Goal: Check status: Check status

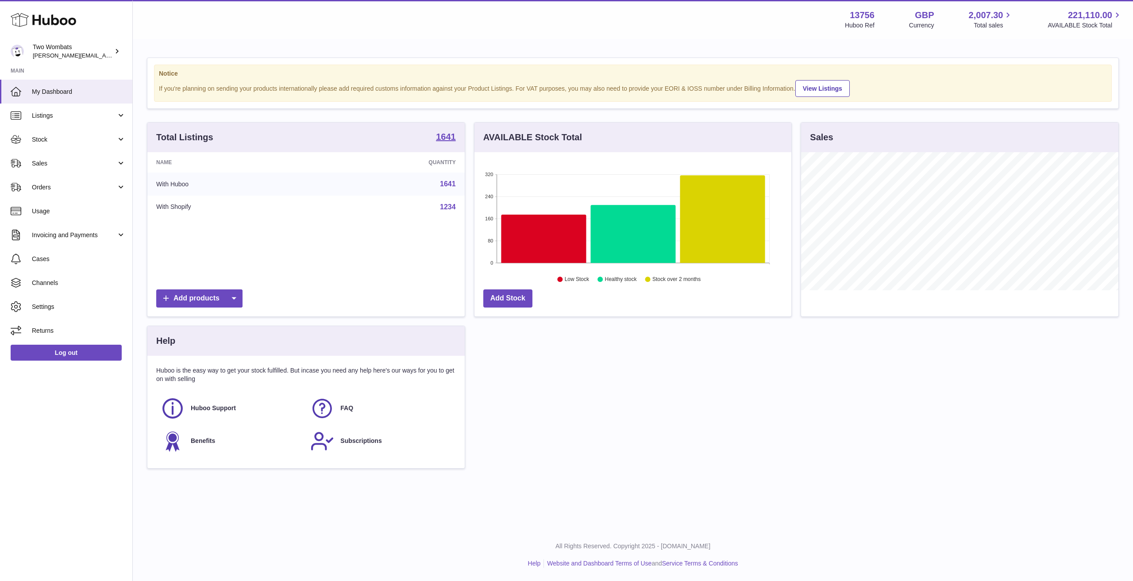
scroll to position [138, 317]
click at [53, 134] on link "Stock" at bounding box center [66, 140] width 132 height 24
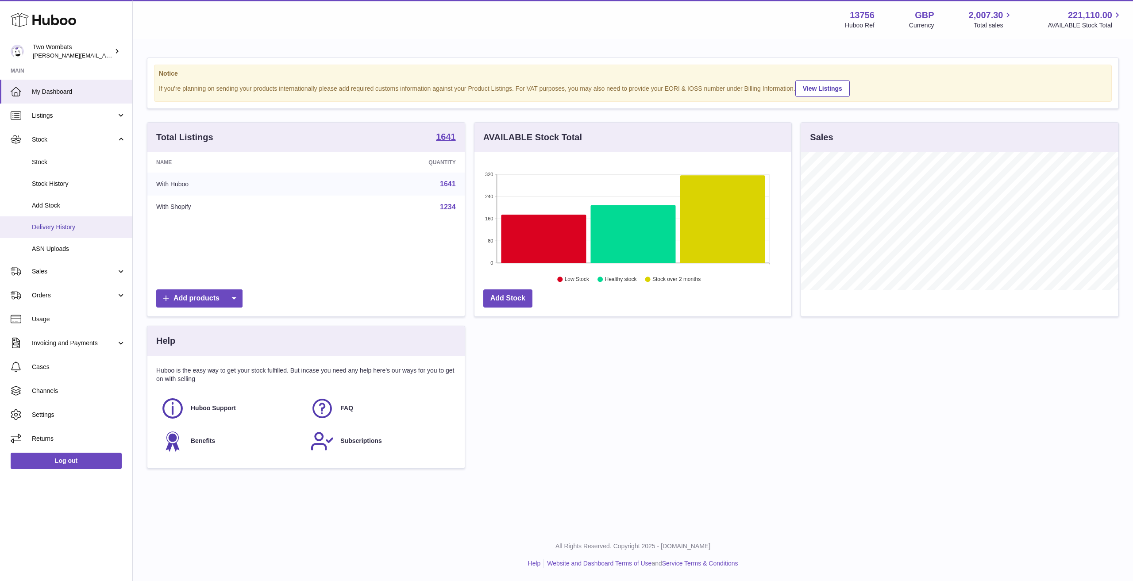
click at [64, 228] on span "Delivery History" at bounding box center [79, 227] width 94 height 8
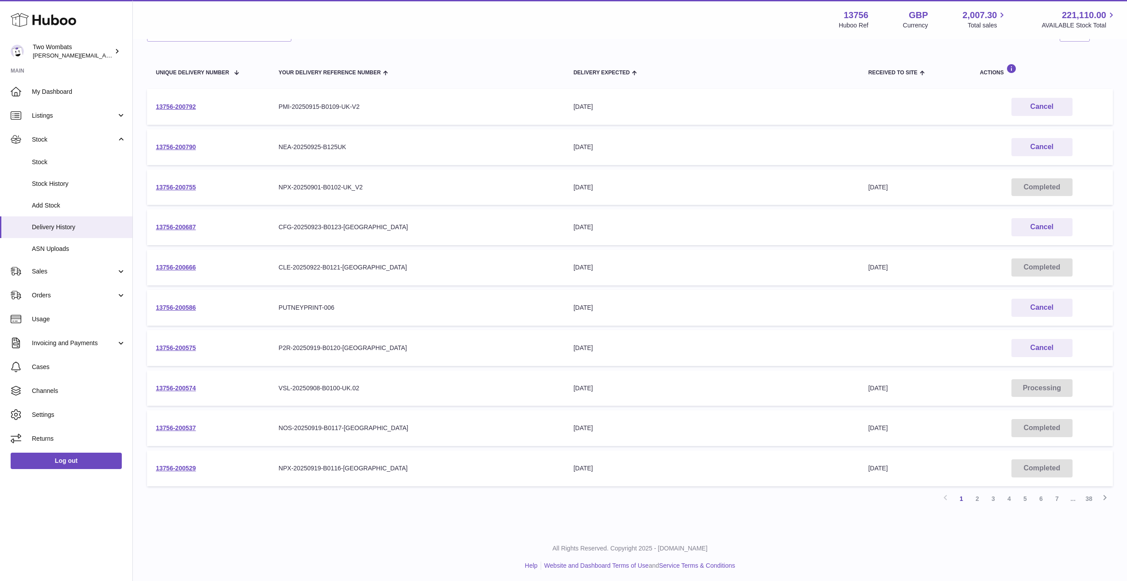
scroll to position [89, 0]
click at [184, 425] on link "13756-200537" at bounding box center [176, 425] width 40 height 7
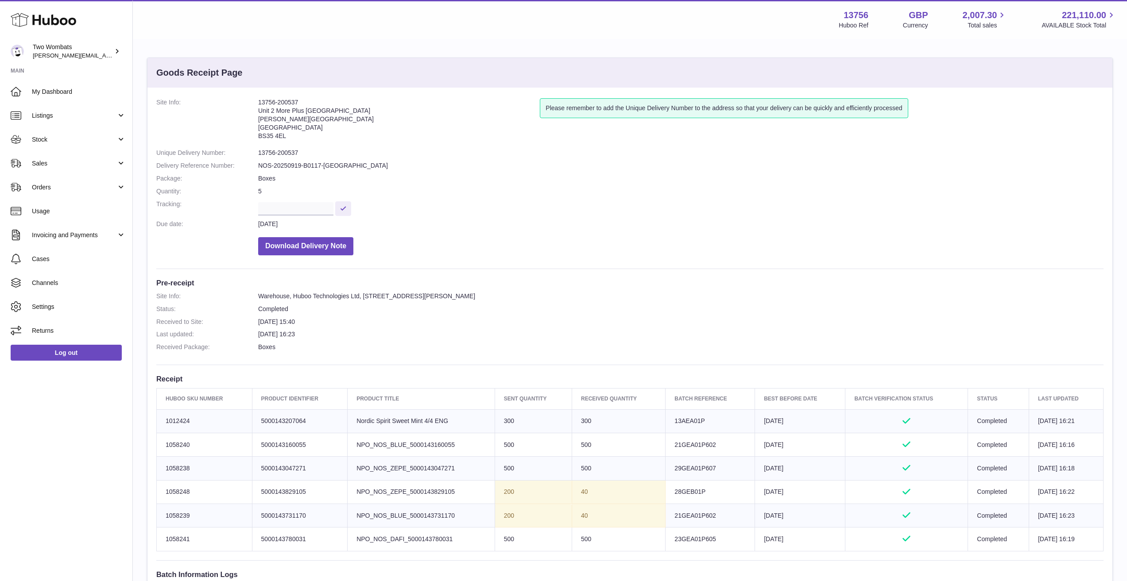
drag, startPoint x: 596, startPoint y: 544, endPoint x: 497, endPoint y: 537, distance: 99.4
click at [497, 537] on tr "Huboo SKU Number 1058241 Client Identifier 5000143780031 Product title NPO_NOS_…" at bounding box center [630, 539] width 947 height 23
click at [497, 537] on td "Sent Quantity 500" at bounding box center [533, 539] width 77 height 23
drag, startPoint x: 497, startPoint y: 537, endPoint x: 625, endPoint y: 543, distance: 128.6
click at [625, 543] on tr "Huboo SKU Number 1058241 Client Identifier 5000143780031 Product title NPO_NOS_…" at bounding box center [630, 539] width 947 height 23
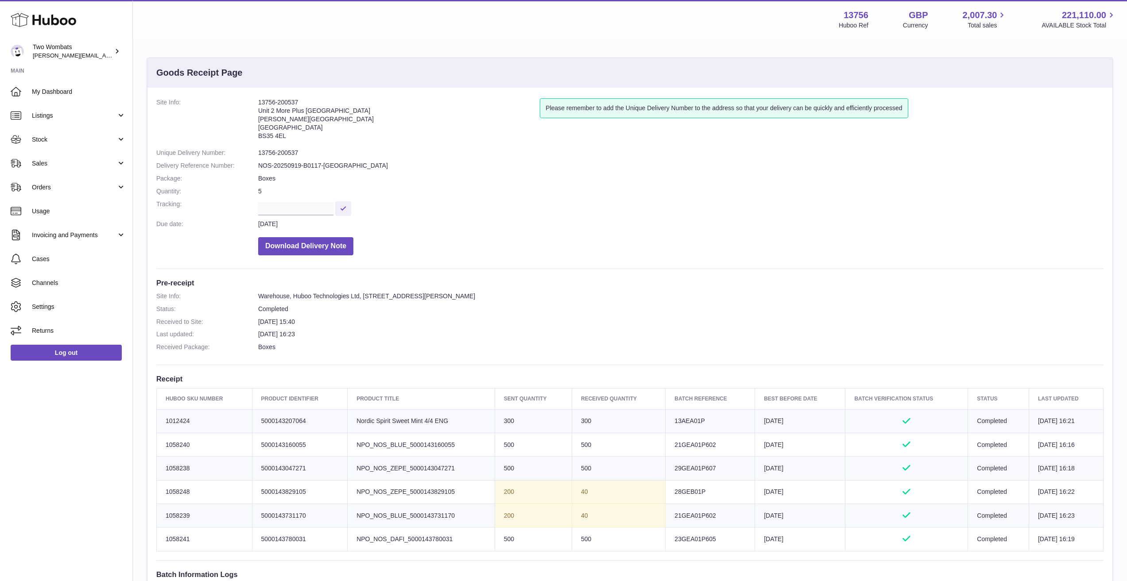
click at [625, 543] on td "500" at bounding box center [618, 539] width 93 height 23
drag, startPoint x: 625, startPoint y: 543, endPoint x: 494, endPoint y: 530, distance: 131.7
click at [494, 530] on tr "Huboo SKU Number 1058241 Client Identifier 5000143780031 Product title NPO_NOS_…" at bounding box center [630, 539] width 947 height 23
click at [495, 530] on td "Sent Quantity 500" at bounding box center [533, 539] width 77 height 23
drag, startPoint x: 494, startPoint y: 530, endPoint x: 612, endPoint y: 541, distance: 118.3
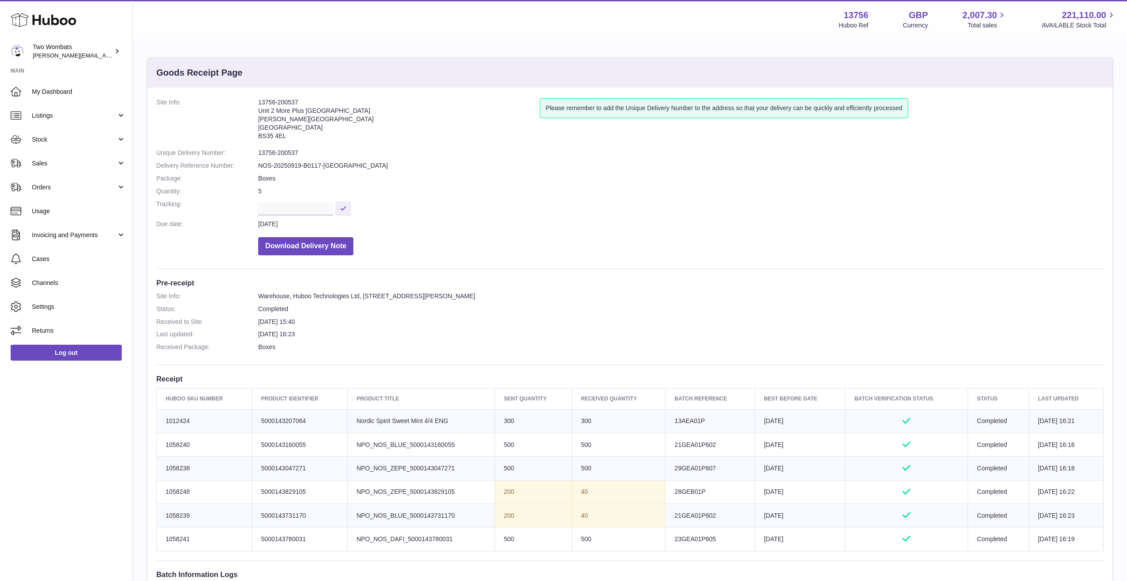
click at [612, 541] on tr "Huboo SKU Number 1058241 Client Identifier 5000143780031 Product title NPO_NOS_…" at bounding box center [630, 539] width 947 height 23
click at [612, 541] on td "500" at bounding box center [618, 539] width 93 height 23
drag, startPoint x: 572, startPoint y: 542, endPoint x: 512, endPoint y: 538, distance: 60.3
click at [512, 538] on tr "Huboo SKU Number 1058241 Client Identifier 5000143780031 Product title NPO_NOS_…" at bounding box center [630, 539] width 947 height 23
click at [512, 538] on td "Sent Quantity 500" at bounding box center [533, 539] width 77 height 23
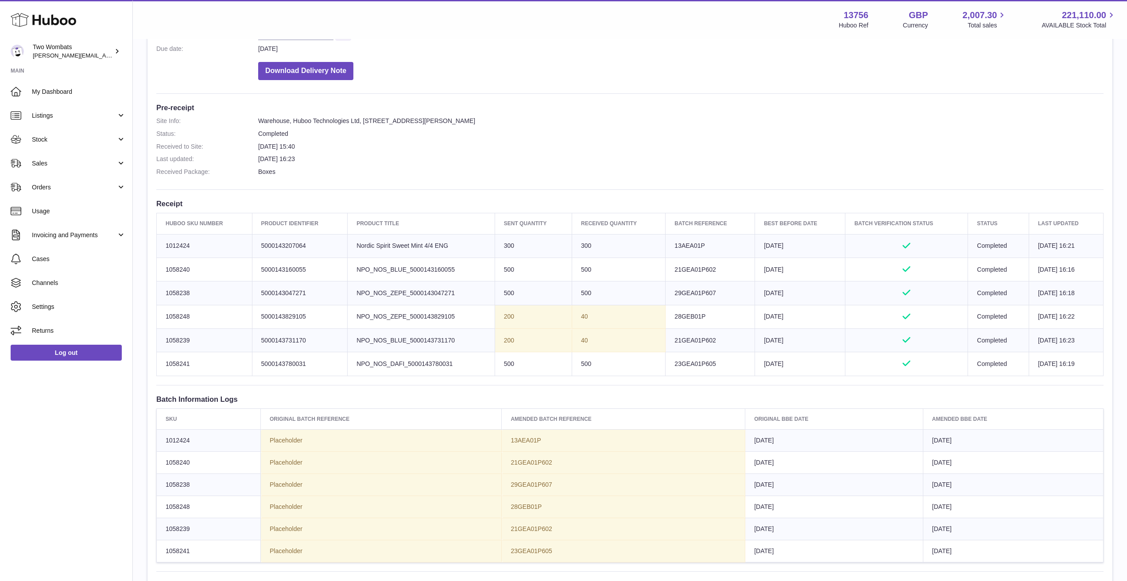
click at [512, 538] on div "Site Info: 13756-200537 Unit 2 More Plus Central Park Hudson Ave Severn Beach B…" at bounding box center [629, 280] width 965 height 737
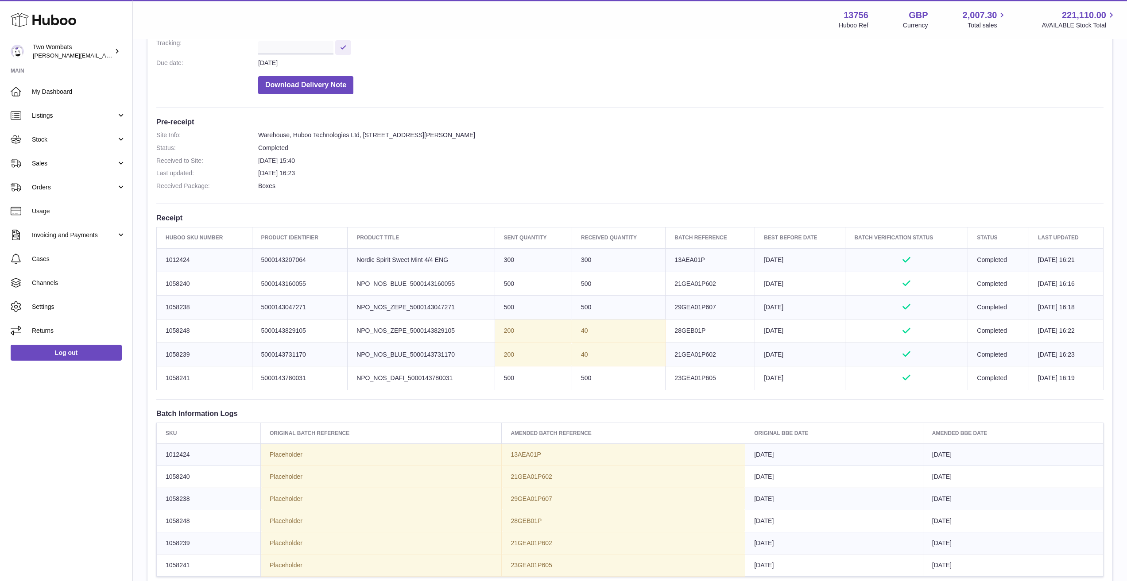
scroll to position [133, 0]
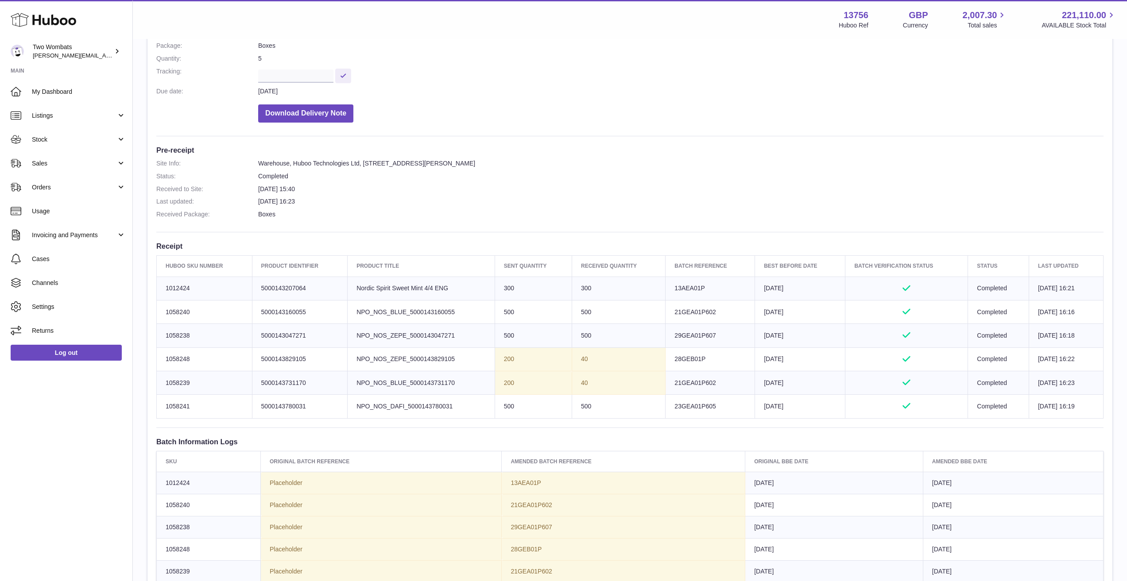
copy td "1058241"
drag, startPoint x: 197, startPoint y: 406, endPoint x: 165, endPoint y: 408, distance: 32.3
click at [165, 408] on td "Huboo SKU Number 1058241" at bounding box center [205, 406] width 96 height 23
click at [53, 140] on span "Stock" at bounding box center [74, 139] width 85 height 8
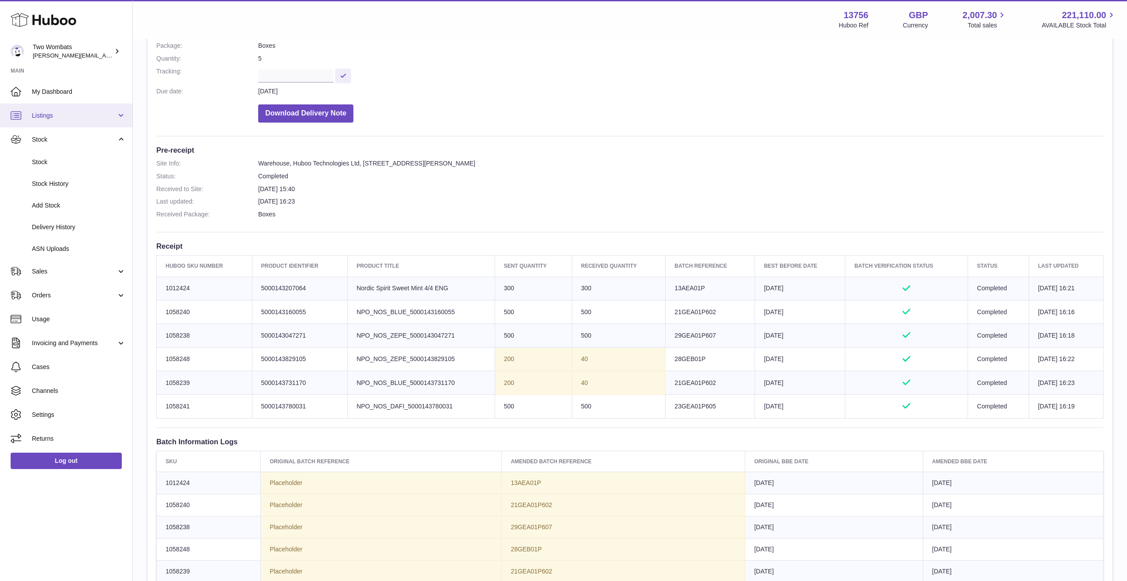
click at [69, 112] on span "Listings" at bounding box center [74, 116] width 85 height 8
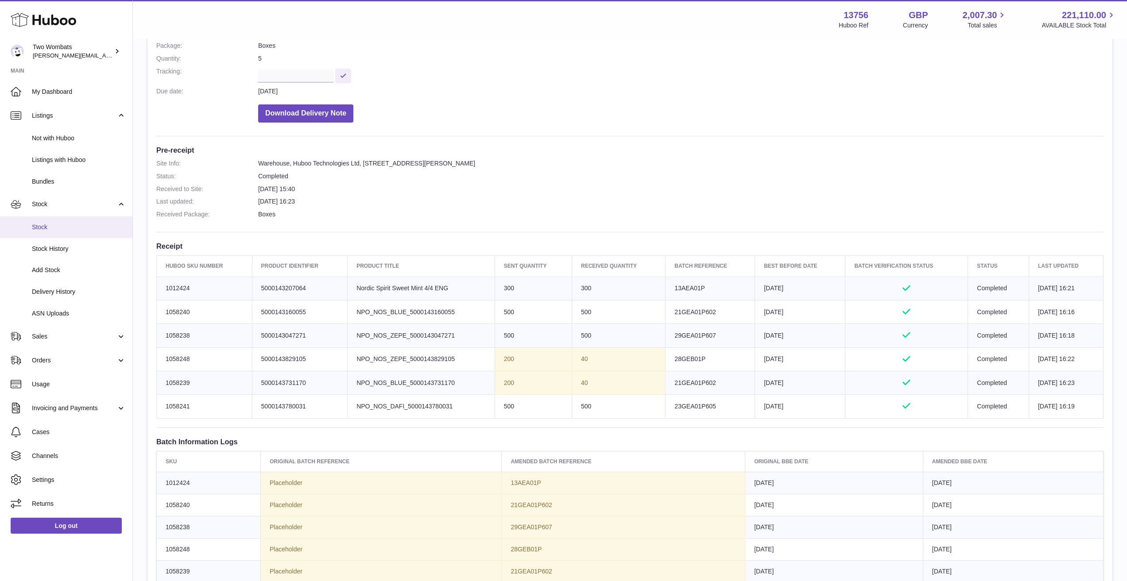
click at [66, 224] on span "Stock" at bounding box center [79, 227] width 94 height 8
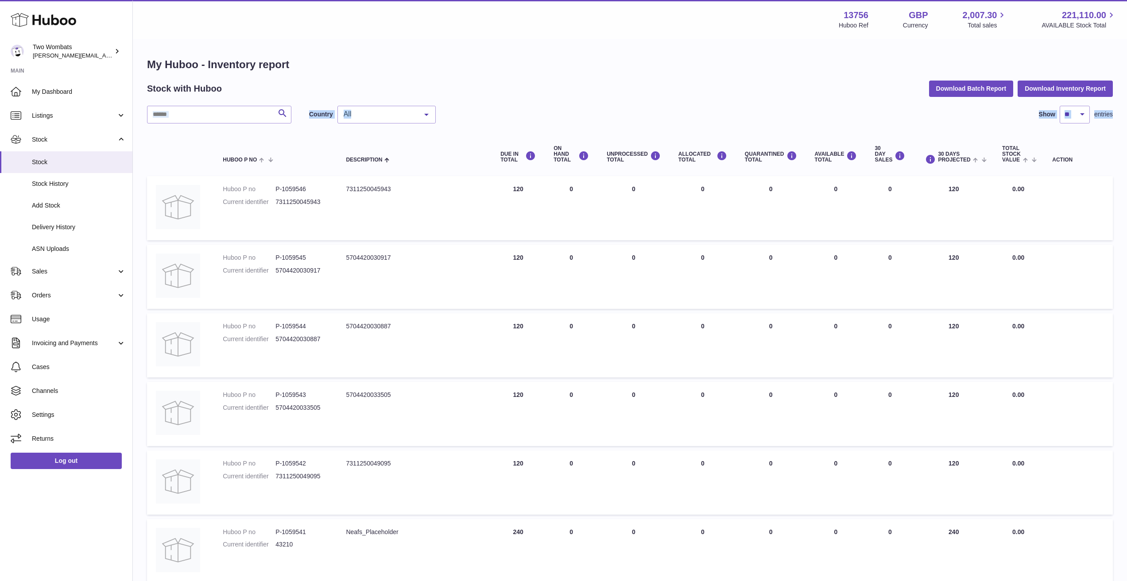
drag, startPoint x: 221, startPoint y: 127, endPoint x: 221, endPoint y: 113, distance: 13.7
click at [221, 113] on div "Search Country All All GB NL No elements found. Consider changing the search qu…" at bounding box center [630, 492] width 966 height 772
click at [221, 113] on input "text" at bounding box center [219, 115] width 144 height 18
paste input "*******"
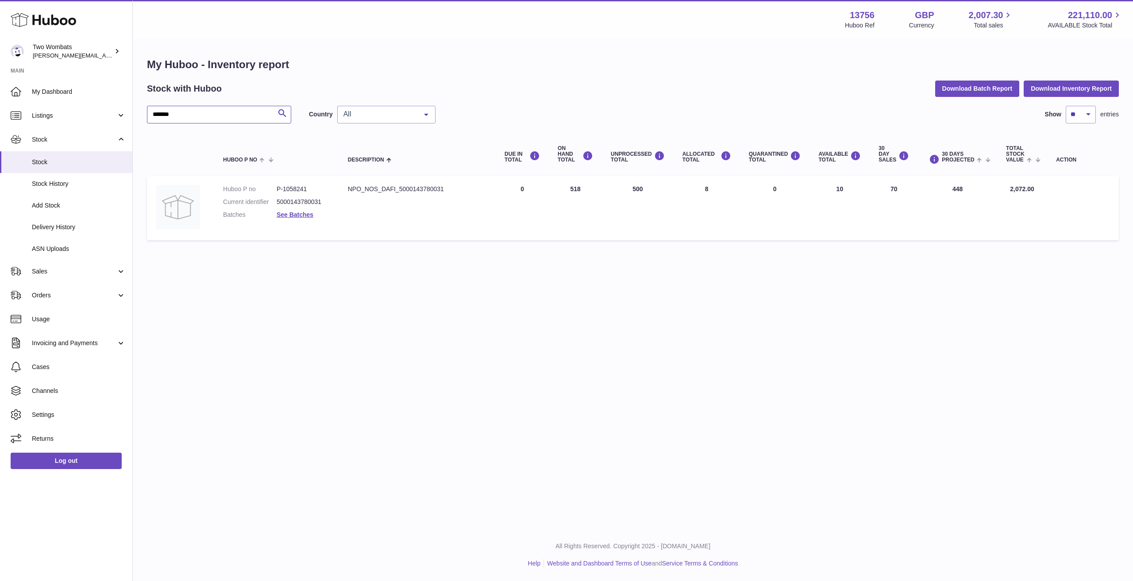
type input "*******"
drag, startPoint x: 558, startPoint y: 193, endPoint x: 593, endPoint y: 200, distance: 35.7
click at [593, 200] on td "ON HAND Total 518" at bounding box center [575, 208] width 53 height 64
drag, startPoint x: 579, startPoint y: 199, endPoint x: 553, endPoint y: 195, distance: 26.8
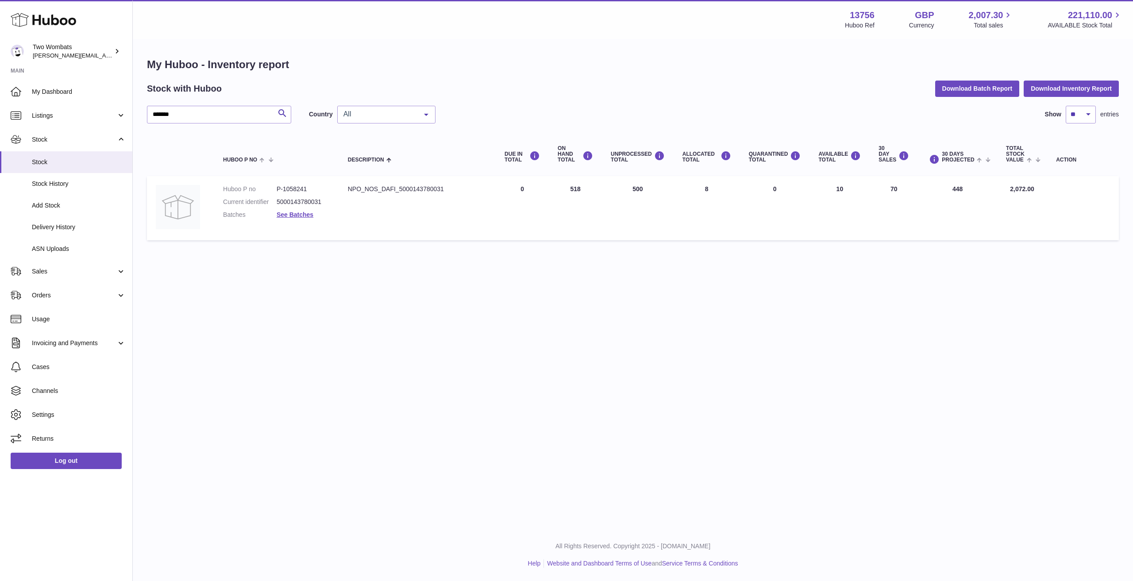
click at [553, 195] on td "ON HAND Total 518" at bounding box center [575, 208] width 53 height 64
drag, startPoint x: 553, startPoint y: 195, endPoint x: 601, endPoint y: 194, distance: 48.7
click at [601, 194] on tr "Huboo P no P-1058241 Current identifier 5000143780031 Batches See Batches Descr…" at bounding box center [633, 208] width 972 height 64
click at [602, 194] on td "UNPROCESSED Total 500" at bounding box center [638, 208] width 72 height 64
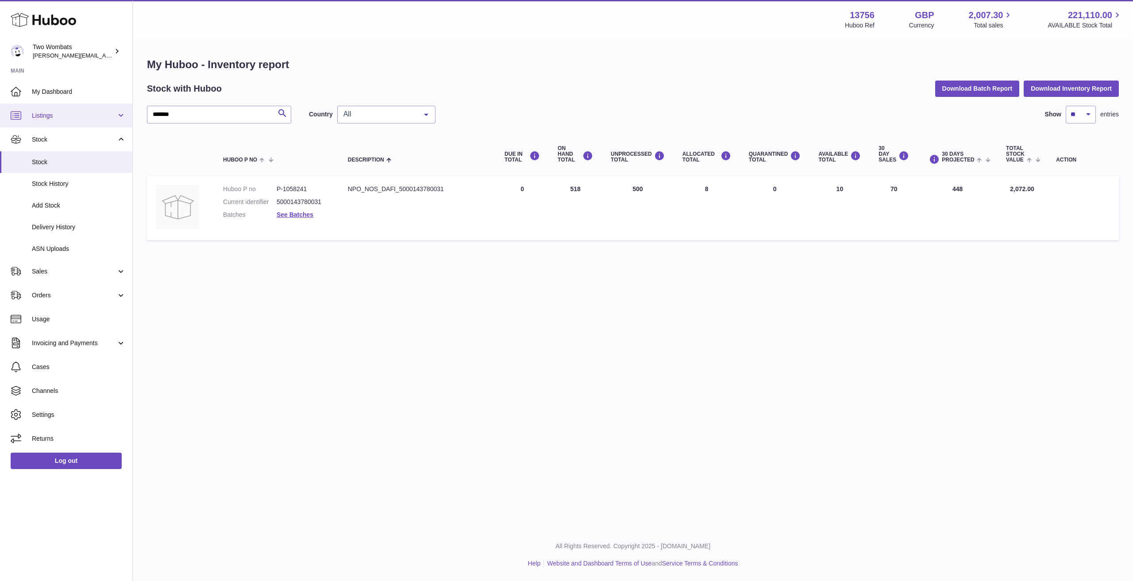
click at [76, 112] on span "Listings" at bounding box center [74, 116] width 85 height 8
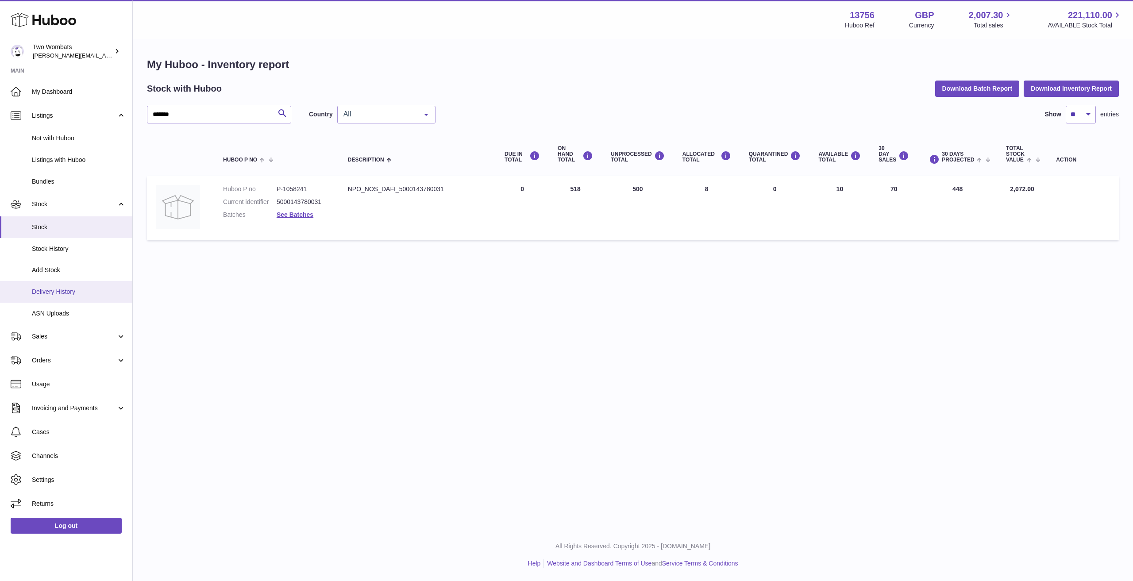
click at [68, 291] on span "Delivery History" at bounding box center [79, 292] width 94 height 8
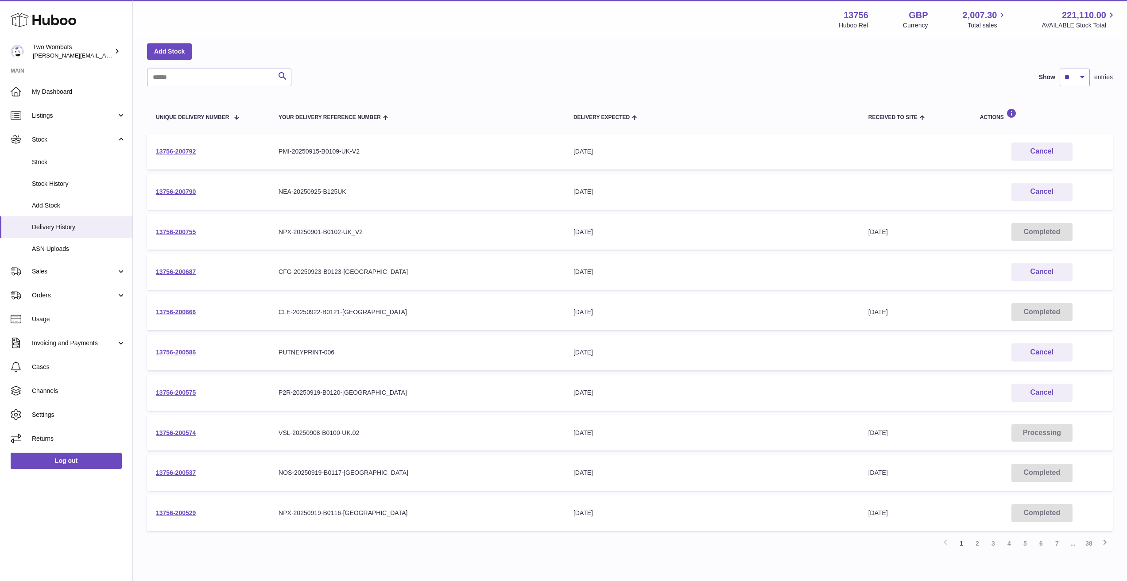
scroll to position [44, 0]
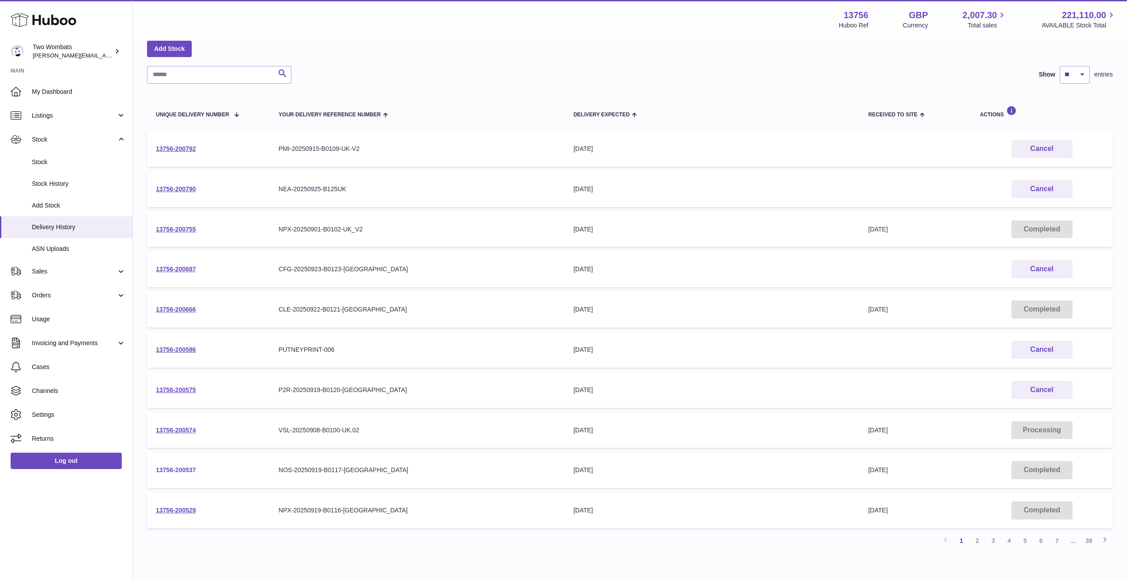
click at [191, 470] on link "13756-200537" at bounding box center [176, 470] width 40 height 7
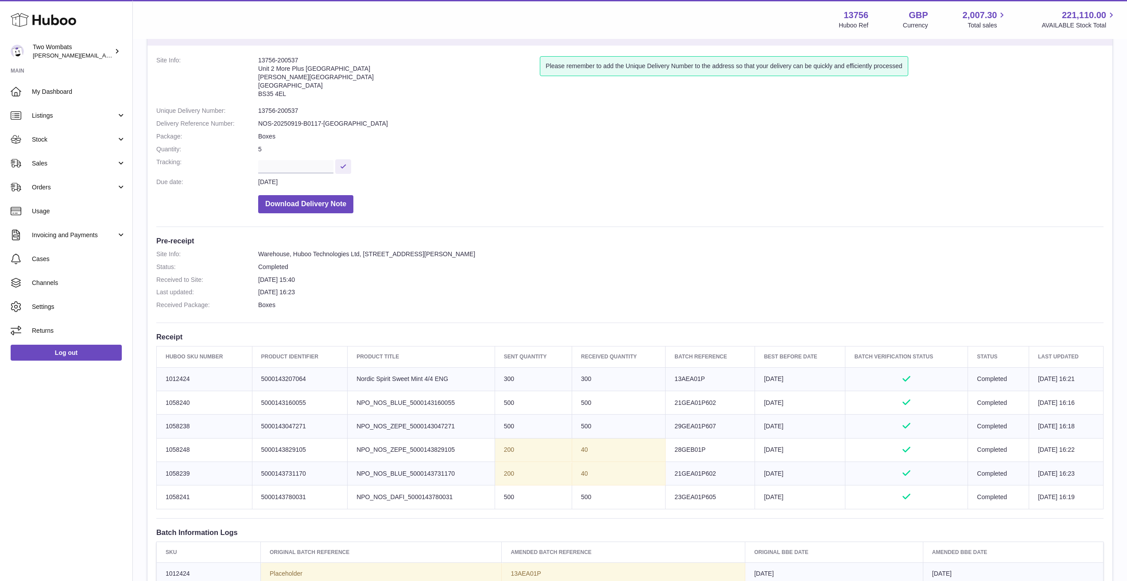
scroll to position [44, 0]
drag, startPoint x: 470, startPoint y: 390, endPoint x: 373, endPoint y: 390, distance: 96.5
click at [373, 390] on tr "Huboo SKU Number 1058240 Client Identifier 5000143160055 Product title NPO_NOS_…" at bounding box center [630, 400] width 947 height 23
click at [373, 390] on td "Product title NPO_NOS_BLUE_5000143160055" at bounding box center [421, 400] width 147 height 23
click at [610, 476] on tbody "Huboo SKU Number 1012424 Client Identifier 5000143207064 Product title Nordic S…" at bounding box center [630, 436] width 947 height 142
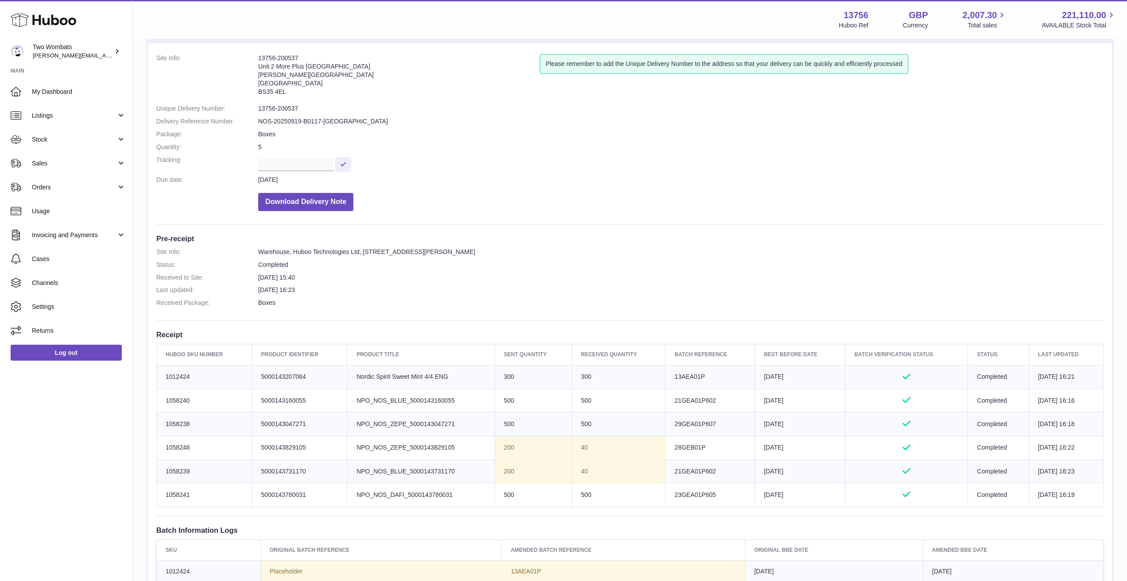
click at [610, 477] on td "40" at bounding box center [618, 471] width 93 height 23
click at [608, 478] on td "40" at bounding box center [618, 471] width 93 height 23
click at [608, 477] on td "40" at bounding box center [618, 471] width 93 height 23
click at [600, 478] on td "40" at bounding box center [618, 471] width 93 height 23
drag, startPoint x: 596, startPoint y: 481, endPoint x: 493, endPoint y: 441, distance: 111.0
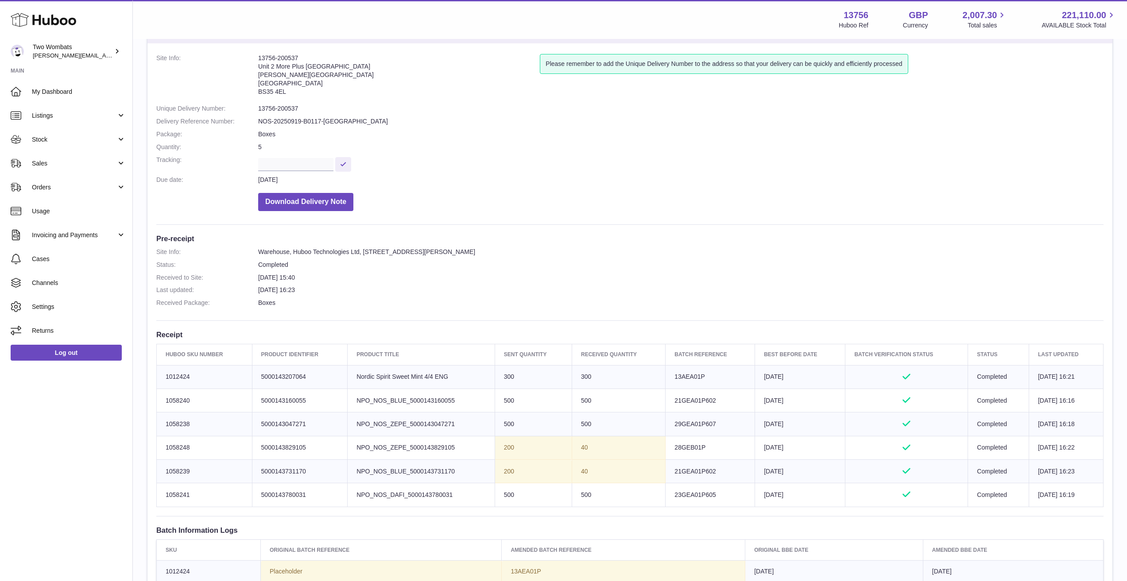
click at [493, 441] on tbody "Huboo SKU Number 1012424 Client Identifier 5000143207064 Product title Nordic S…" at bounding box center [630, 436] width 947 height 142
click at [495, 441] on td "Sent Quantity 200" at bounding box center [533, 447] width 77 height 23
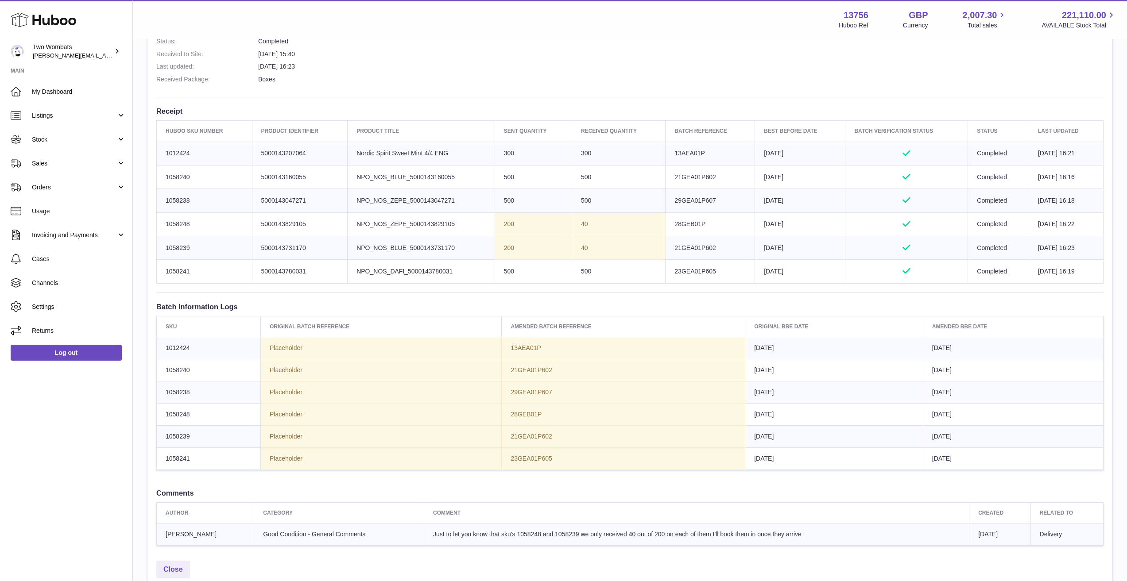
scroll to position [310, 0]
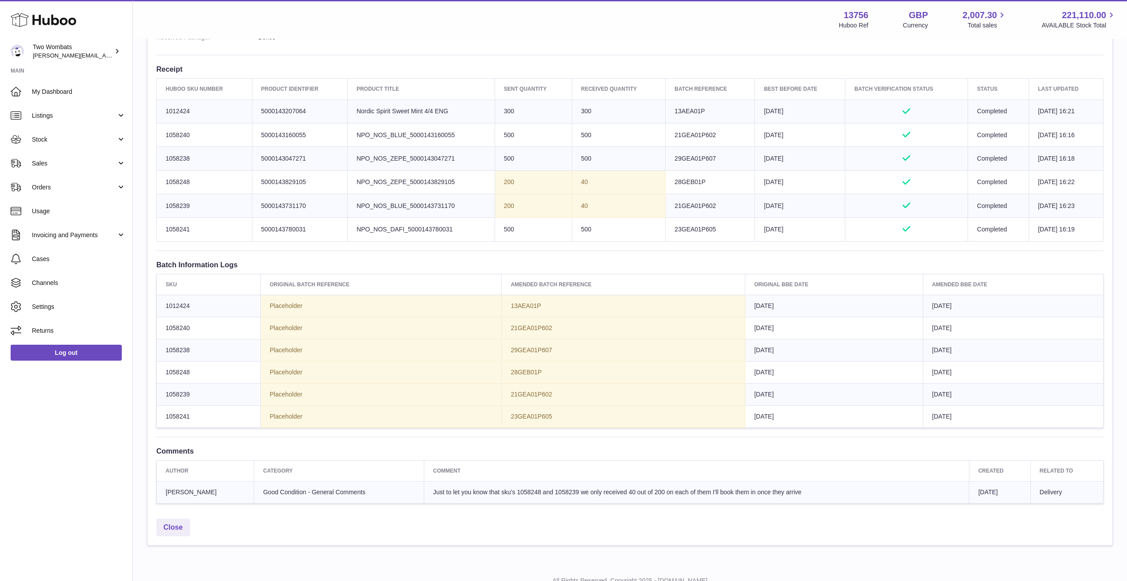
drag, startPoint x: 456, startPoint y: 488, endPoint x: 796, endPoint y: 494, distance: 339.6
click at [796, 494] on td "Just to let you know that sku's 1058248 and 1058239 we only received 40 out of …" at bounding box center [696, 492] width 545 height 22
drag, startPoint x: 360, startPoint y: 183, endPoint x: 577, endPoint y: 220, distance: 220.0
click at [577, 220] on tbody "Huboo SKU Number 1012424 Client Identifier 5000143207064 Product title Nordic S…" at bounding box center [630, 171] width 947 height 142
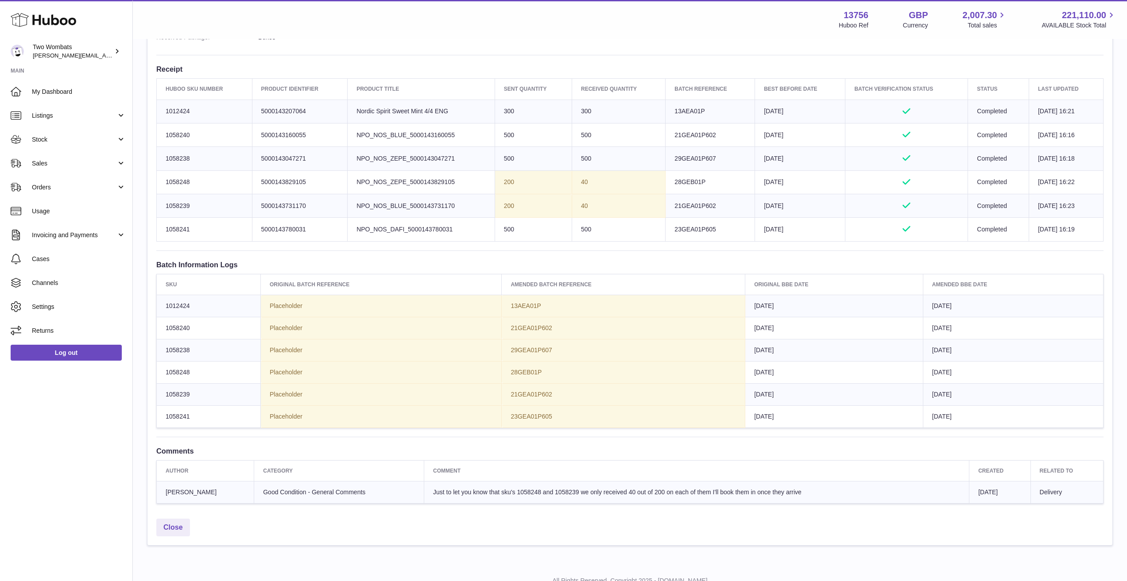
click at [577, 220] on td "500" at bounding box center [618, 229] width 93 height 23
drag, startPoint x: 490, startPoint y: 201, endPoint x: 342, endPoint y: 181, distance: 149.3
click at [342, 181] on tbody "Huboo SKU Number 1012424 Client Identifier 5000143207064 Product title Nordic S…" at bounding box center [630, 171] width 947 height 142
click at [342, 181] on td "Client Identifier 5000143829105" at bounding box center [300, 181] width 96 height 23
drag, startPoint x: 342, startPoint y: 181, endPoint x: 601, endPoint y: 216, distance: 261.8
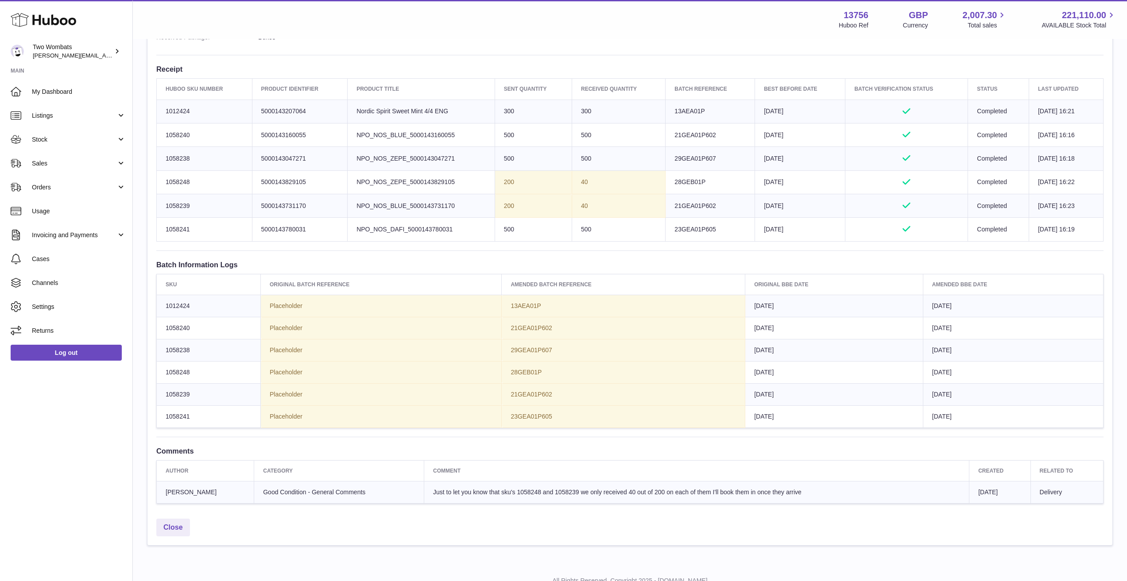
click at [601, 216] on tbody "Huboo SKU Number 1012424 Client Identifier 5000143207064 Product title Nordic S…" at bounding box center [630, 171] width 947 height 142
click at [601, 216] on td "40" at bounding box center [618, 205] width 93 height 23
drag, startPoint x: 722, startPoint y: 491, endPoint x: 831, endPoint y: 492, distance: 108.9
click at [831, 492] on td "Just to let you know that sku's 1058248 and 1058239 we only received 40 out of …" at bounding box center [696, 492] width 545 height 22
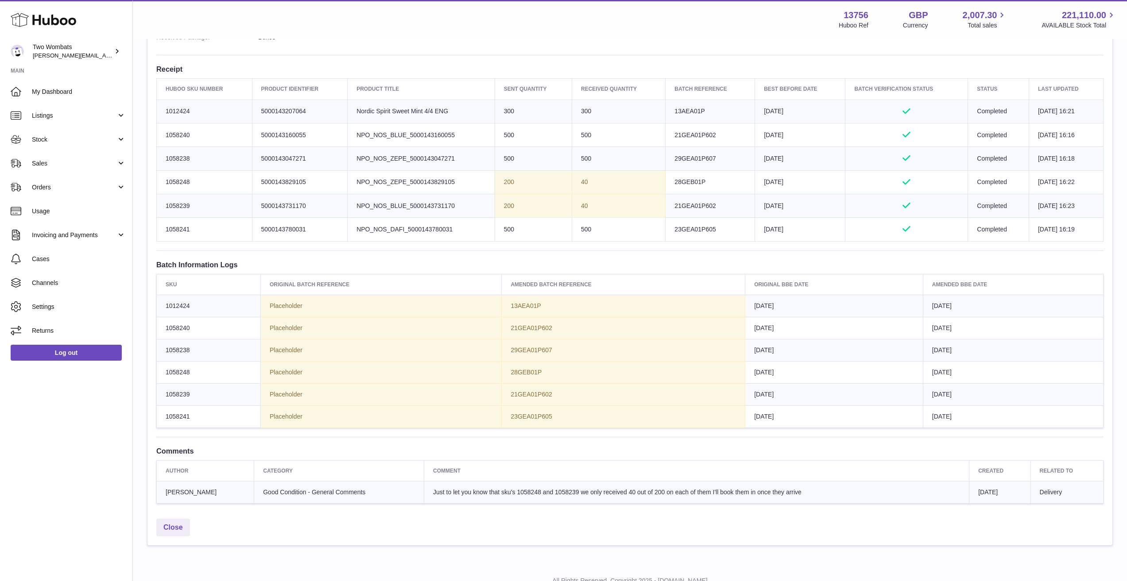
drag, startPoint x: 812, startPoint y: 496, endPoint x: 442, endPoint y: 495, distance: 369.7
click at [442, 495] on td "Just to let you know that sku's 1058248 and 1058239 we only received 40 out of …" at bounding box center [696, 492] width 545 height 22
click at [442, 495] on span "Just to let you know that sku's 1058248 and 1058239 we only received 40 out of …" at bounding box center [617, 492] width 368 height 7
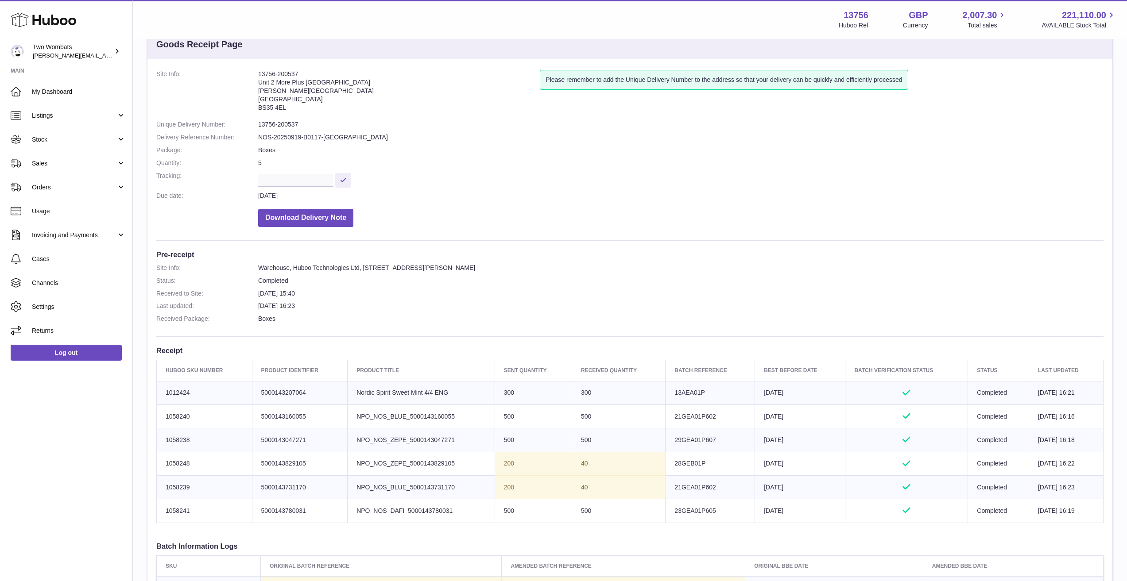
scroll to position [0, 0]
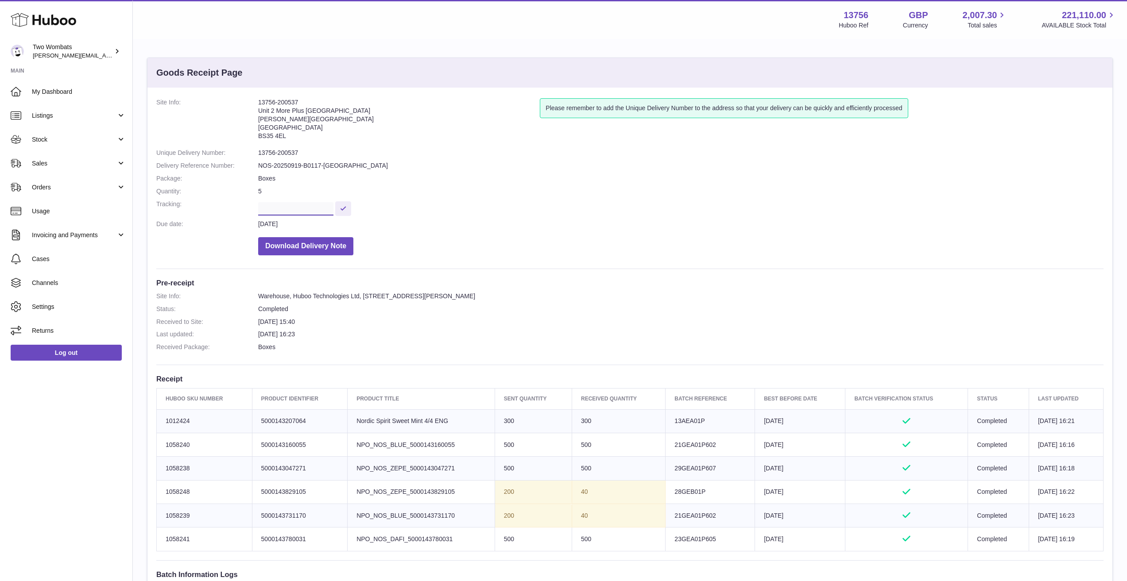
click at [320, 202] on input "text" at bounding box center [295, 208] width 75 height 13
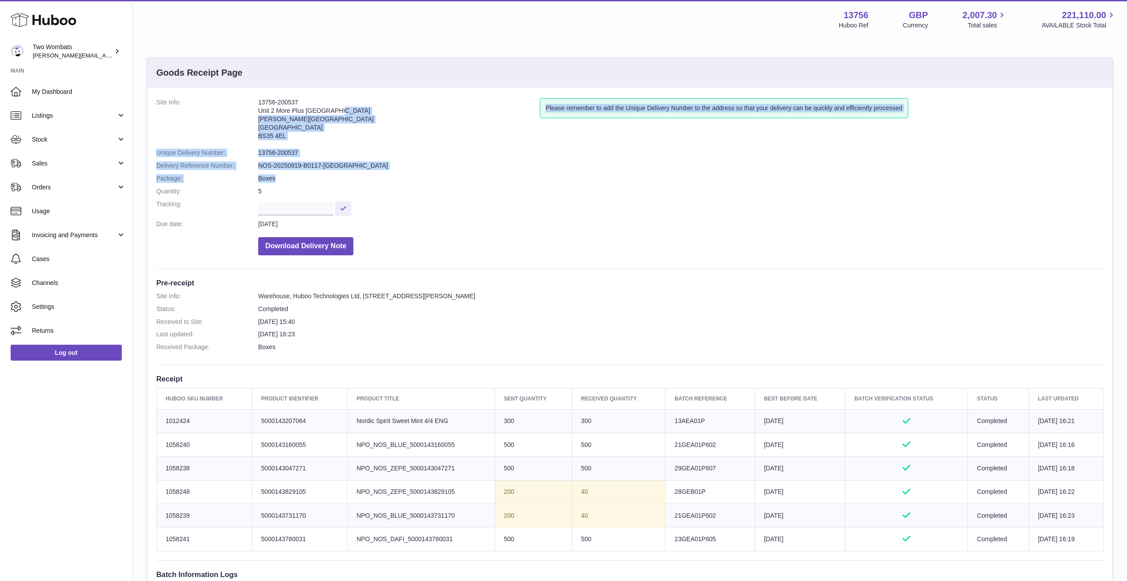
drag, startPoint x: 310, startPoint y: 181, endPoint x: 261, endPoint y: 108, distance: 87.3
click at [261, 108] on dl "Site Info: 13756-200537 Unit 2 More Plus Central Park Hudson Ave Severn Beach B…" at bounding box center [629, 179] width 947 height 162
click at [261, 108] on address "13756-200537 Unit 2 More Plus Central Park Hudson Ave Severn Beach BS35 4EL" at bounding box center [399, 121] width 282 height 46
drag, startPoint x: 261, startPoint y: 108, endPoint x: 311, endPoint y: 193, distance: 98.4
click at [311, 197] on dl "Site Info: 13756-200537 Unit 2 More Plus Central Park Hudson Ave Severn Beach B…" at bounding box center [629, 179] width 947 height 162
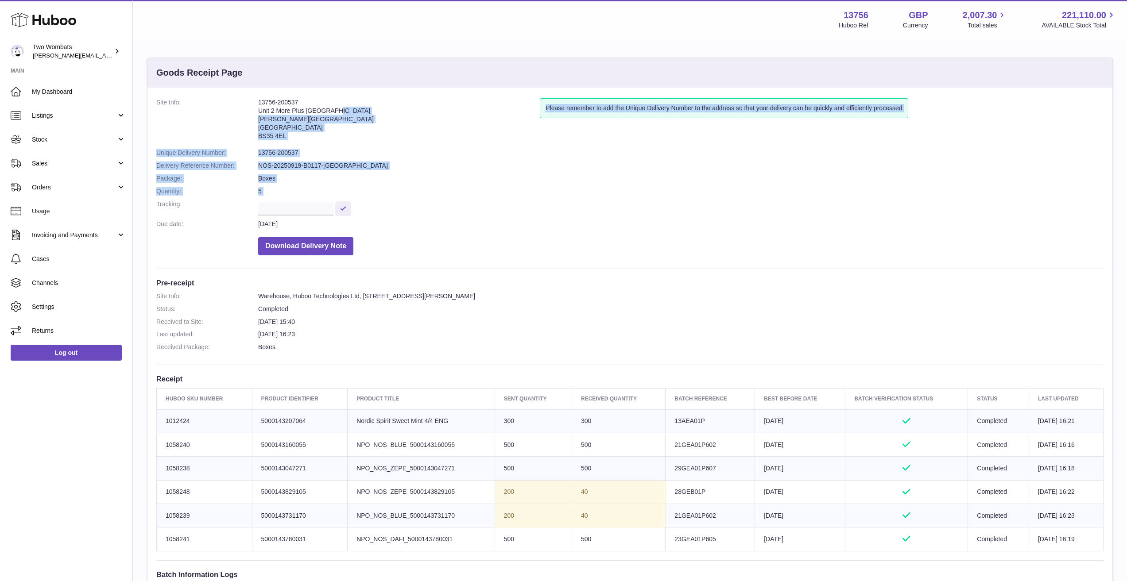
click at [311, 193] on dd "5" at bounding box center [680, 191] width 845 height 8
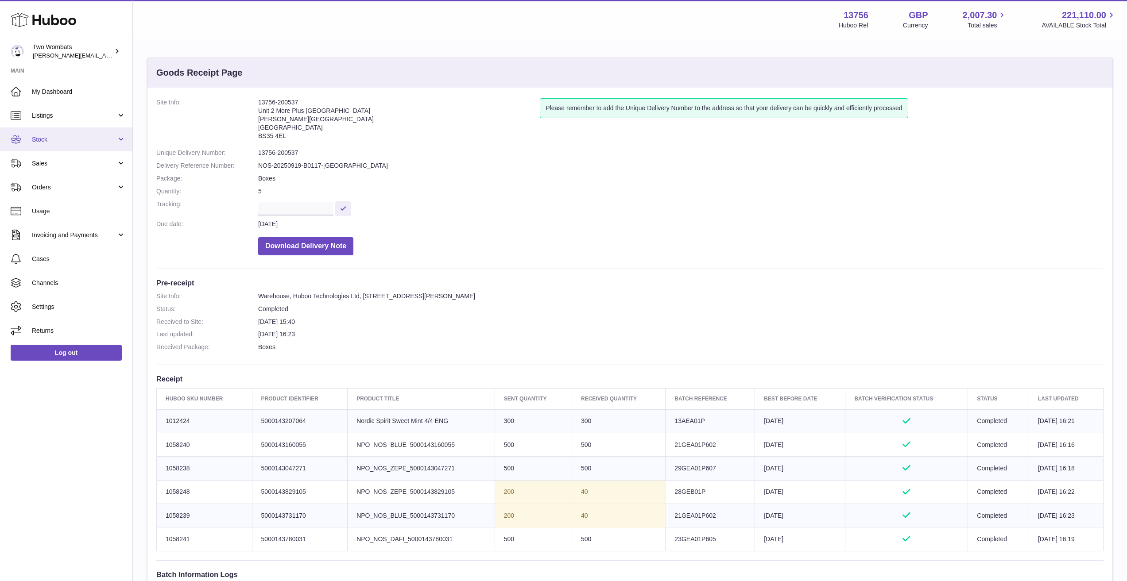
click at [94, 133] on link "Stock" at bounding box center [66, 140] width 132 height 24
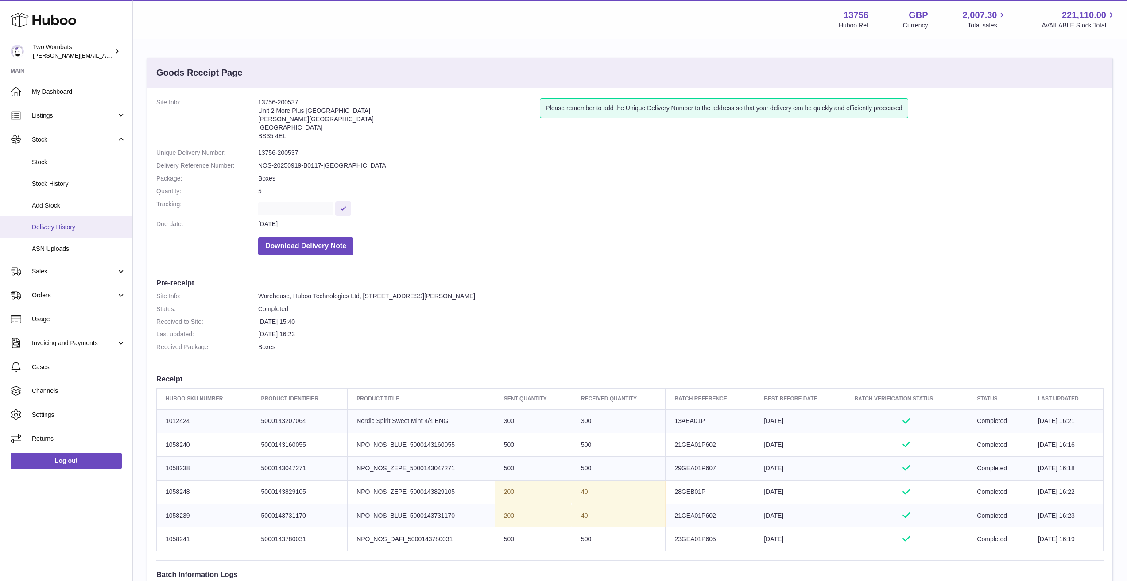
click at [80, 228] on span "Delivery History" at bounding box center [79, 227] width 94 height 8
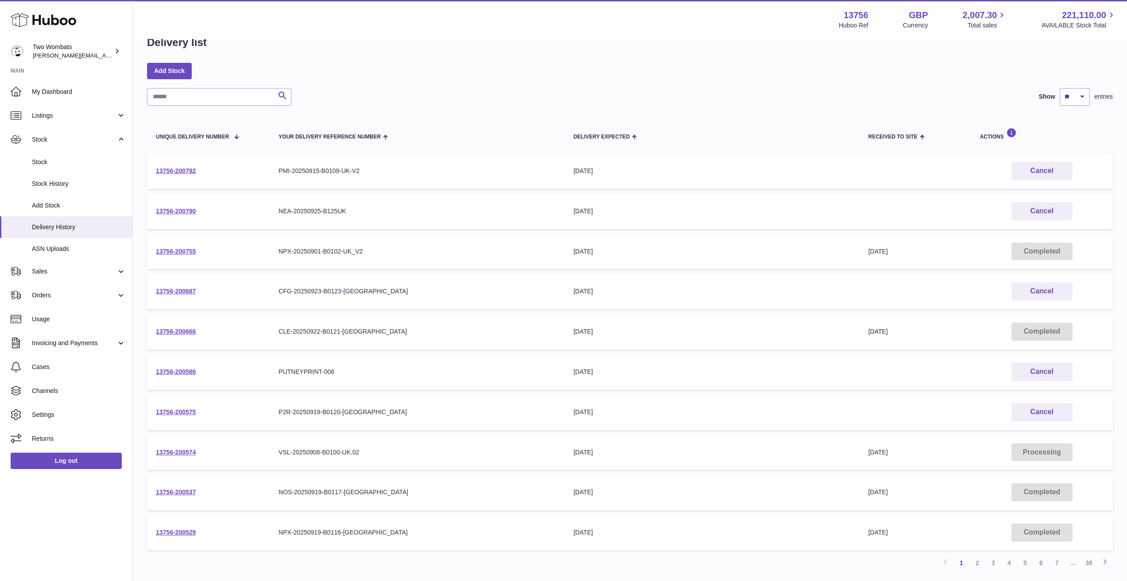
scroll to position [89, 0]
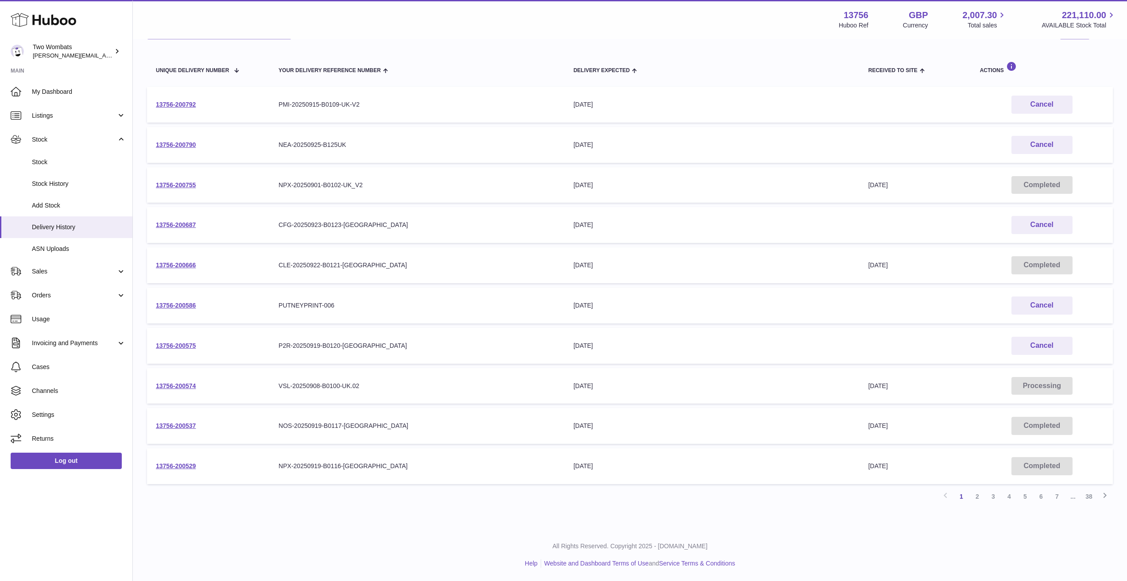
drag, startPoint x: 378, startPoint y: 183, endPoint x: 269, endPoint y: 178, distance: 109.0
click at [269, 178] on tr "13756-200755 Your Delivery Reference Number NPX-20250901-B0102-UK_V2 Delivery E…" at bounding box center [630, 185] width 966 height 36
click at [398, 205] on table "Unique Delivery Number Your Delivery Reference Number Delivery Expected Receive…" at bounding box center [630, 268] width 966 height 441
click at [188, 389] on link "13756-200574" at bounding box center [176, 386] width 40 height 7
click at [981, 498] on link "2" at bounding box center [977, 497] width 16 height 16
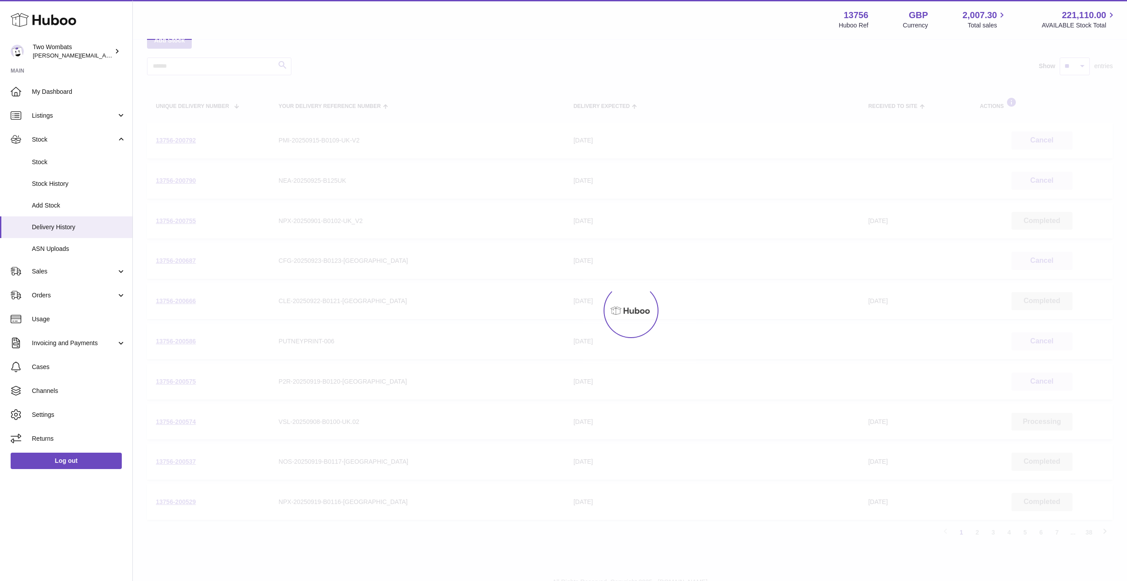
scroll to position [40, 0]
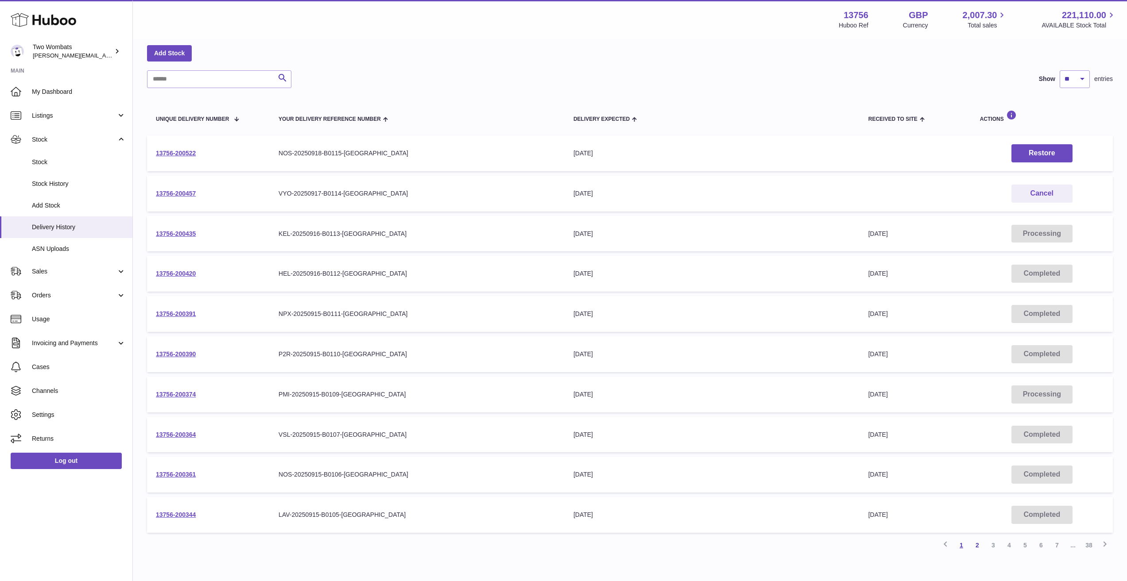
click at [965, 549] on link "1" at bounding box center [961, 545] width 16 height 16
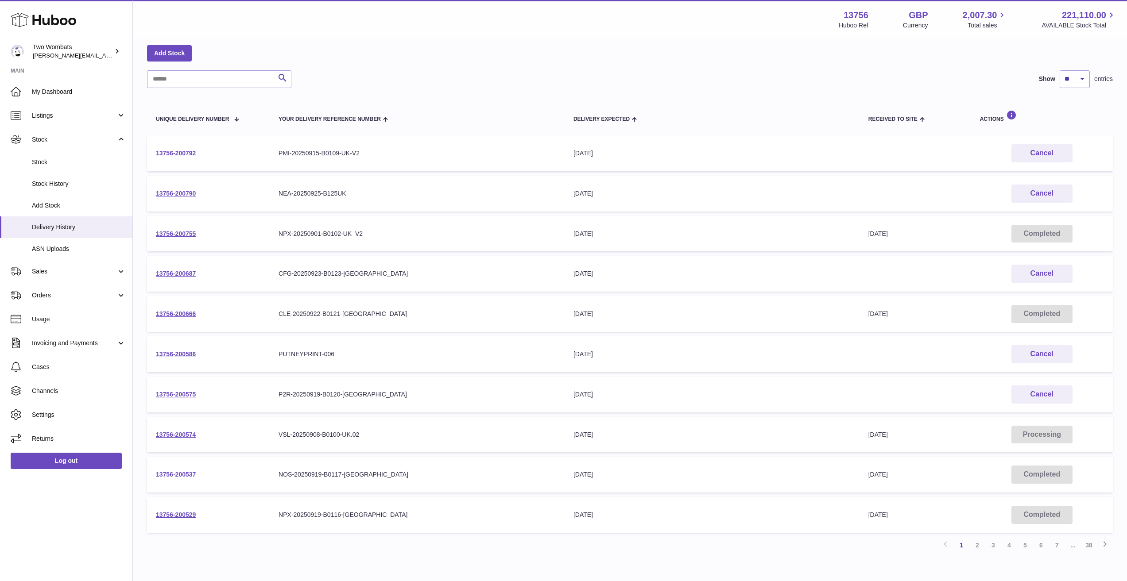
click at [170, 477] on link "13756-200537" at bounding box center [176, 474] width 40 height 7
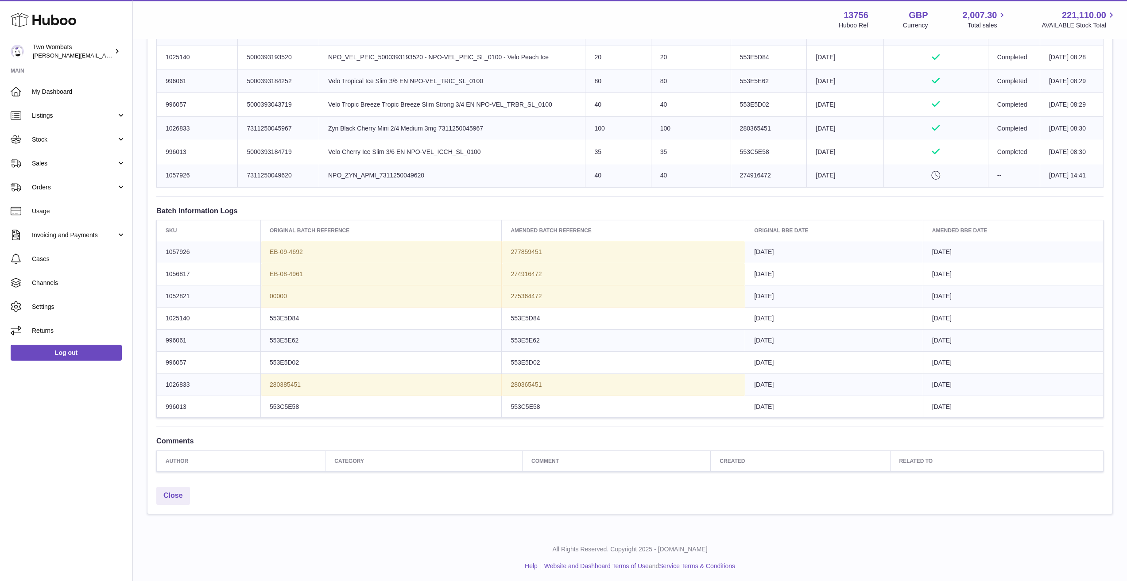
scroll to position [437, 0]
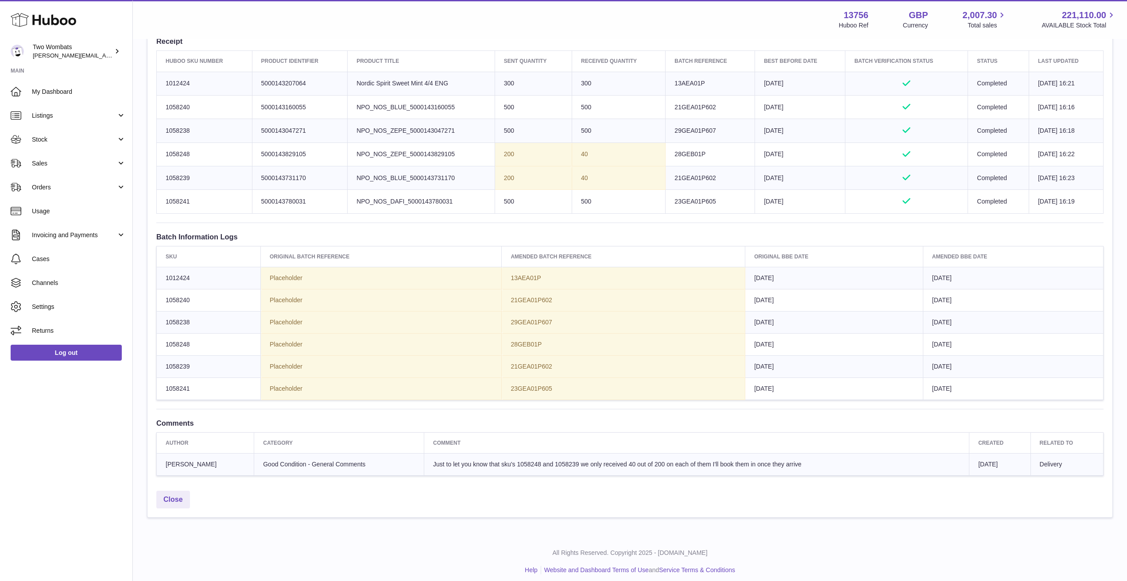
scroll to position [344, 0]
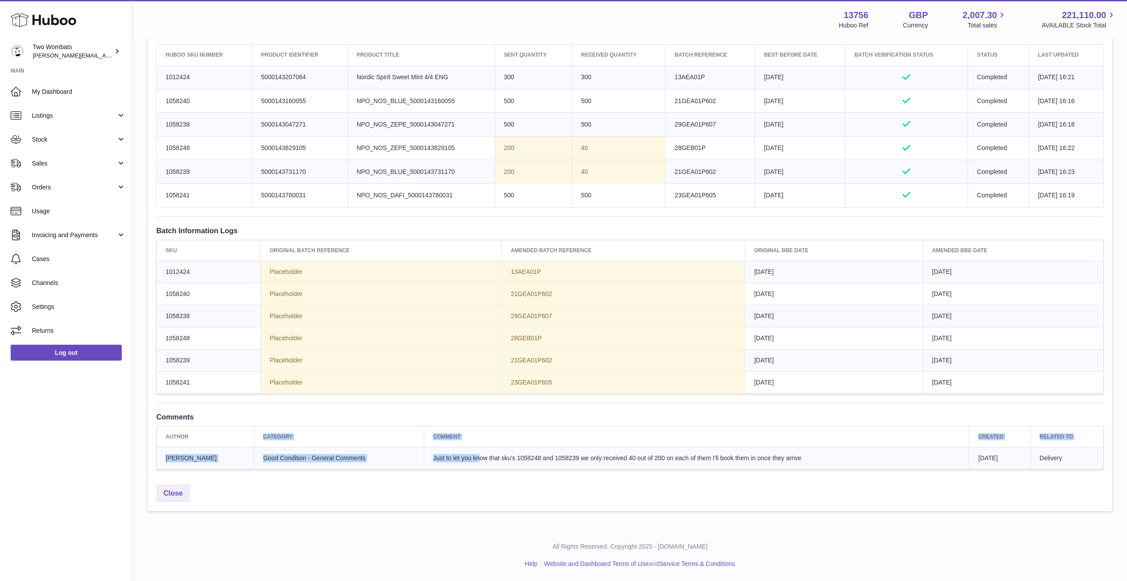
drag, startPoint x: 433, startPoint y: 463, endPoint x: 217, endPoint y: 434, distance: 217.6
click at [217, 434] on table "Author Category Comment Created Related to simon batchelor Good Condition - Gen…" at bounding box center [629, 447] width 947 height 43
click at [220, 436] on th "Author" at bounding box center [205, 436] width 97 height 21
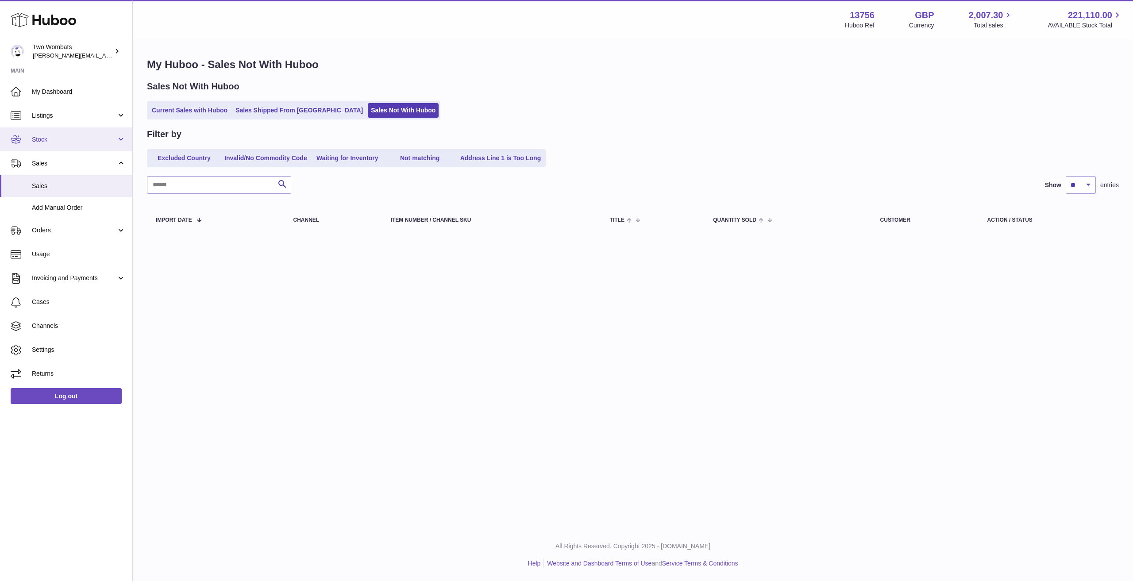
click at [66, 133] on link "Stock" at bounding box center [66, 140] width 132 height 24
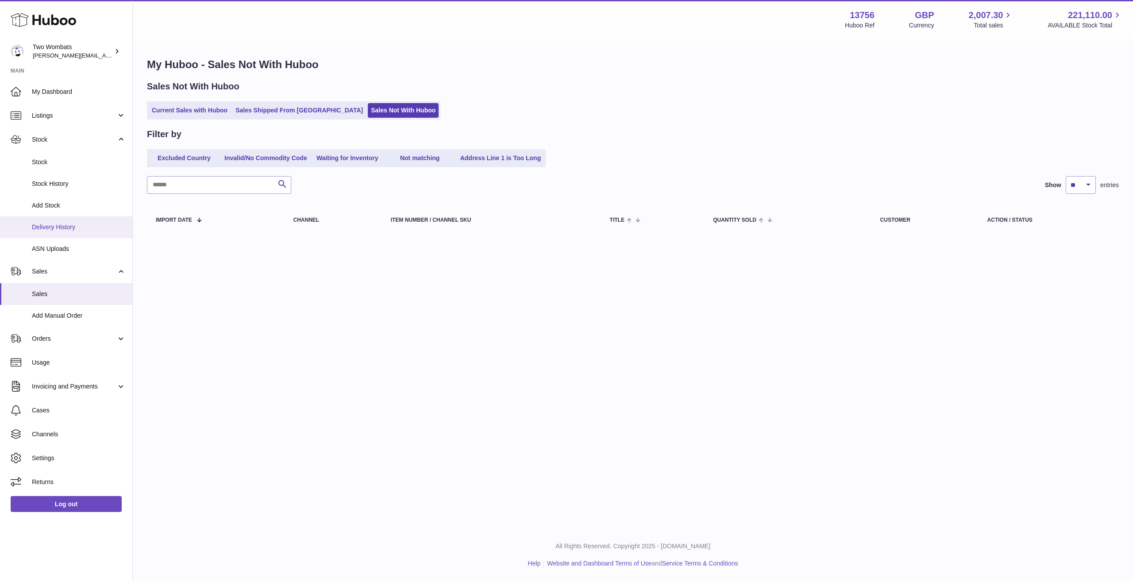
click at [65, 220] on link "Delivery History" at bounding box center [66, 227] width 132 height 22
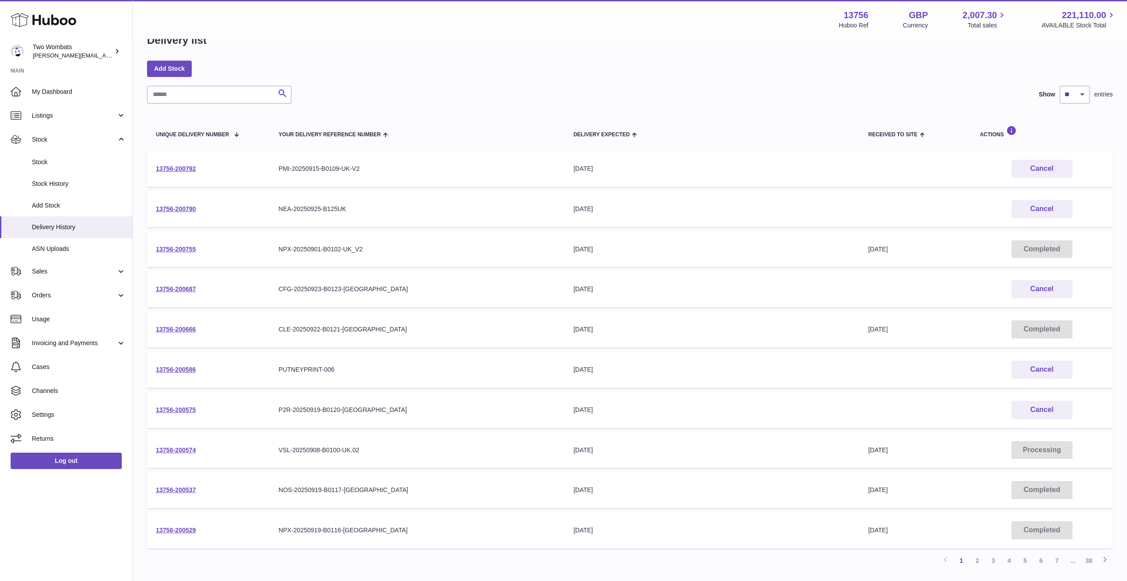
scroll to position [89, 0]
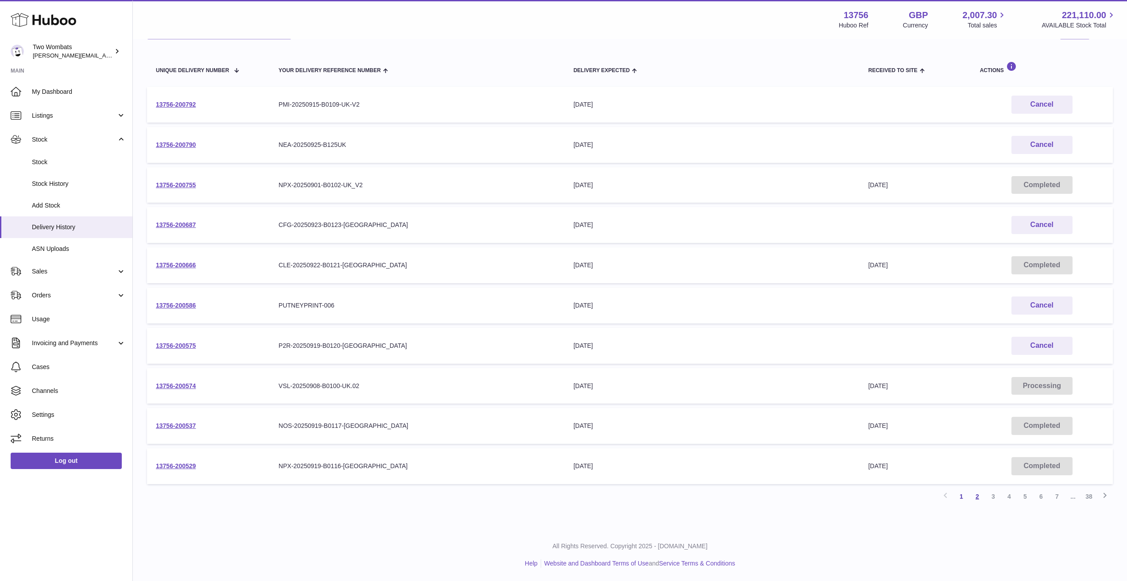
click at [979, 499] on link "2" at bounding box center [977, 497] width 16 height 16
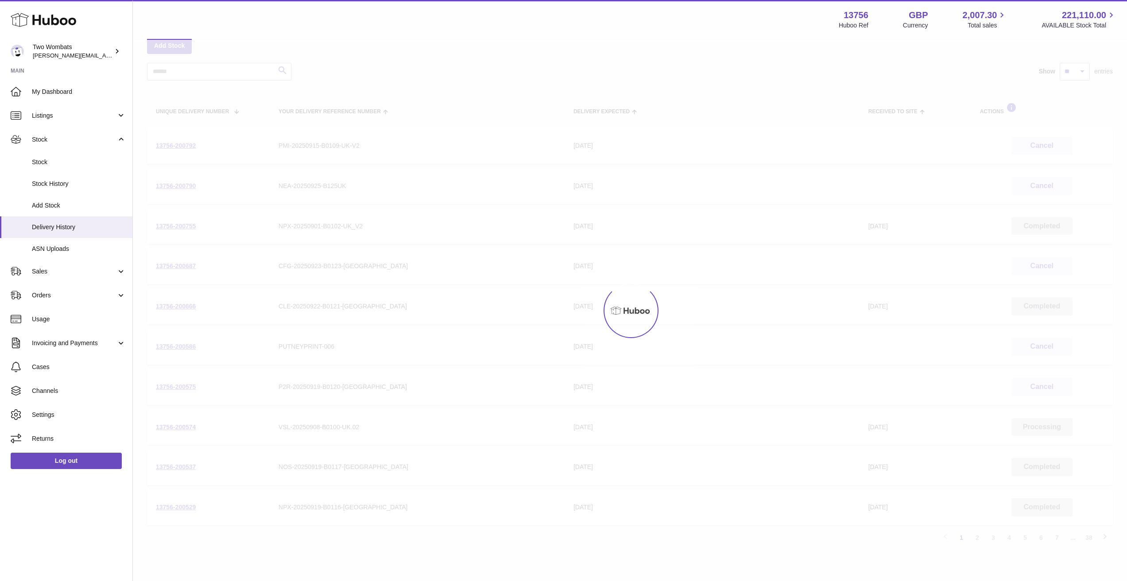
scroll to position [40, 0]
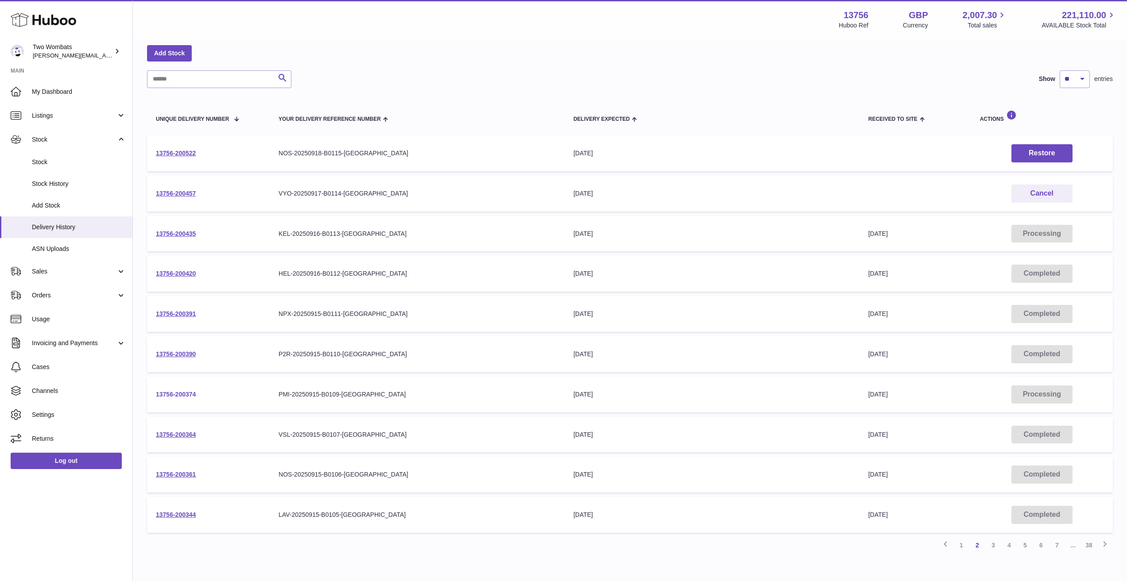
click at [177, 396] on link "13756-200374" at bounding box center [176, 394] width 40 height 7
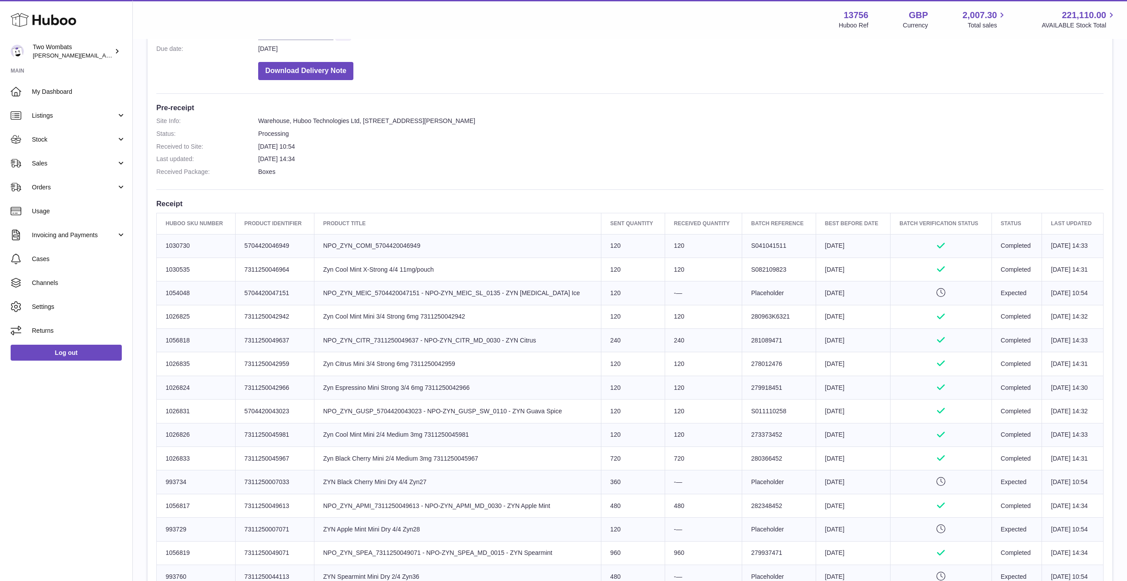
scroll to position [221, 0]
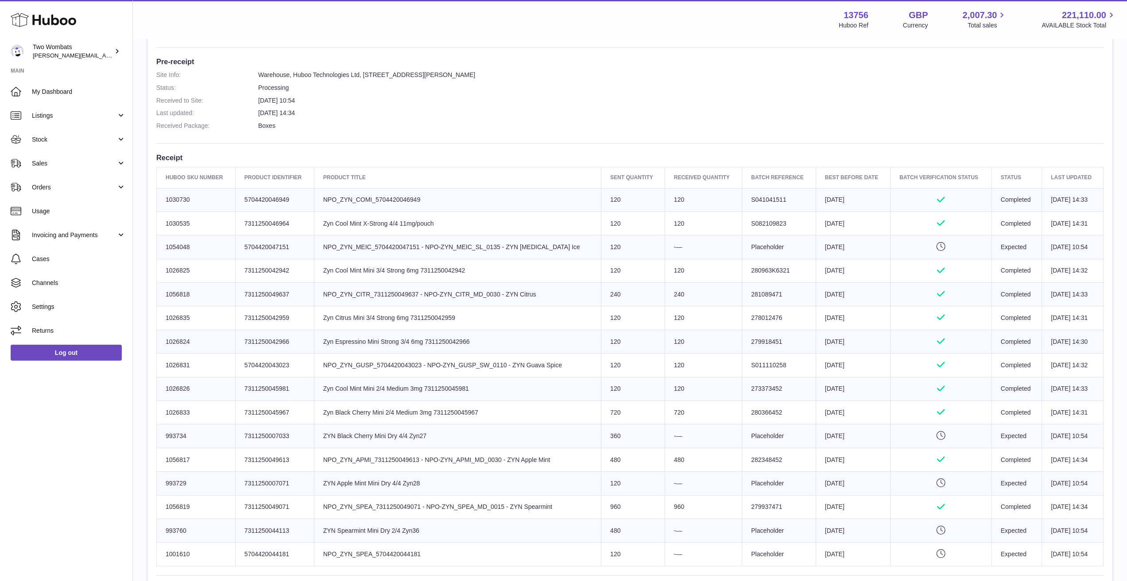
drag, startPoint x: 455, startPoint y: 437, endPoint x: 359, endPoint y: 437, distance: 96.5
click at [359, 437] on td "Product title ZYN Black Cherry Mini Dry 4/4 Zyn27" at bounding box center [457, 436] width 287 height 23
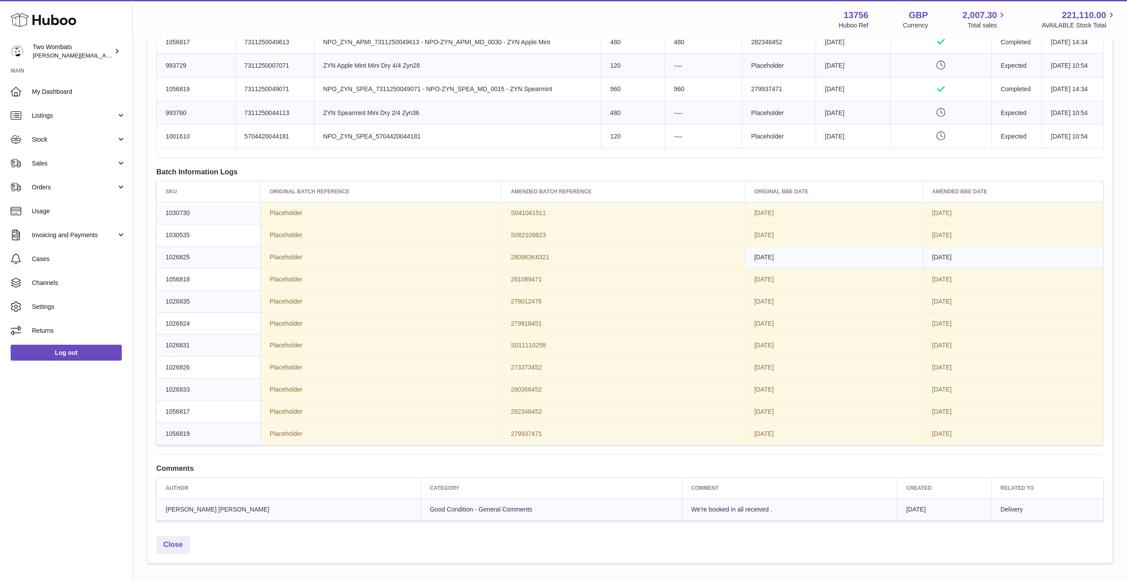
scroll to position [691, 0]
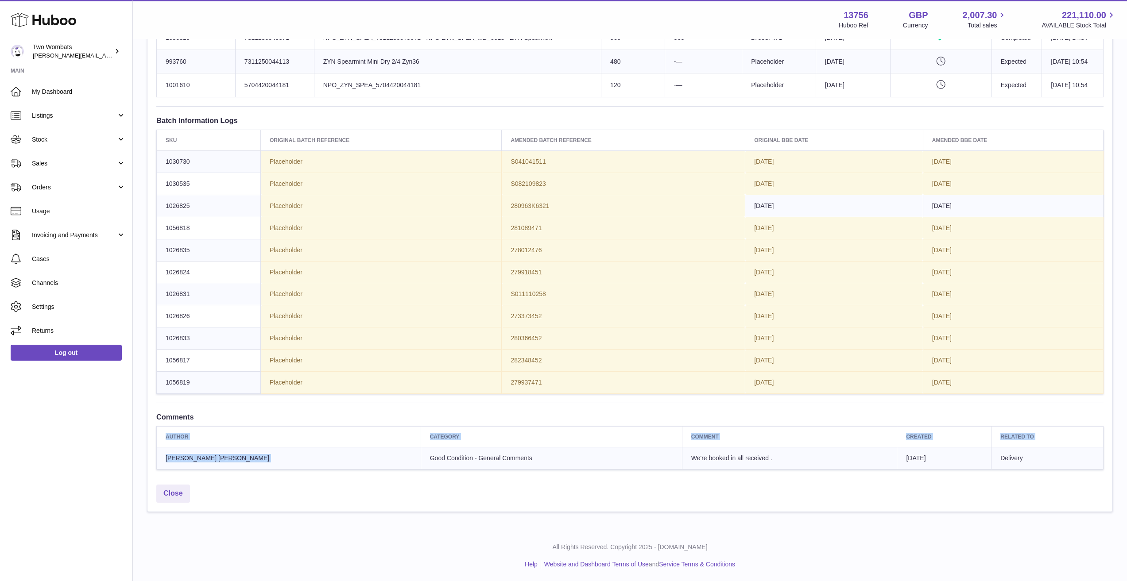
drag, startPoint x: 319, startPoint y: 460, endPoint x: 1040, endPoint y: 471, distance: 720.8
click at [1027, 468] on td "Delivery" at bounding box center [1047, 459] width 112 height 22
drag, startPoint x: 1031, startPoint y: 464, endPoint x: 435, endPoint y: 440, distance: 596.9
click at [435, 440] on table "Author Category Comment Created Related to Yik Chung Cheng Good Condition - Gen…" at bounding box center [629, 447] width 947 height 43
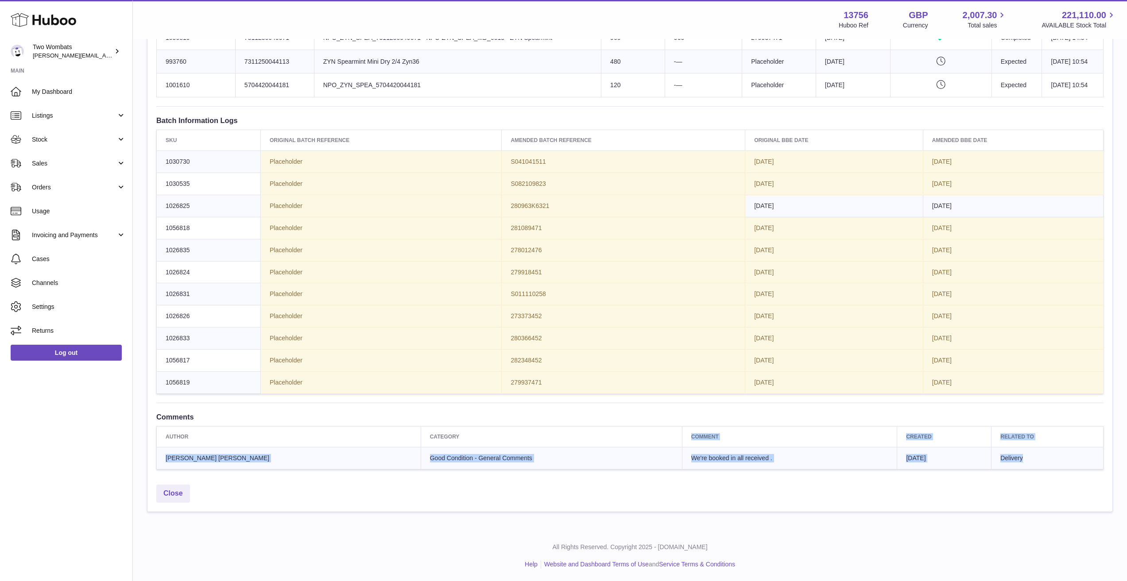
click at [433, 452] on td "Good Condition - General Comments" at bounding box center [551, 459] width 261 height 22
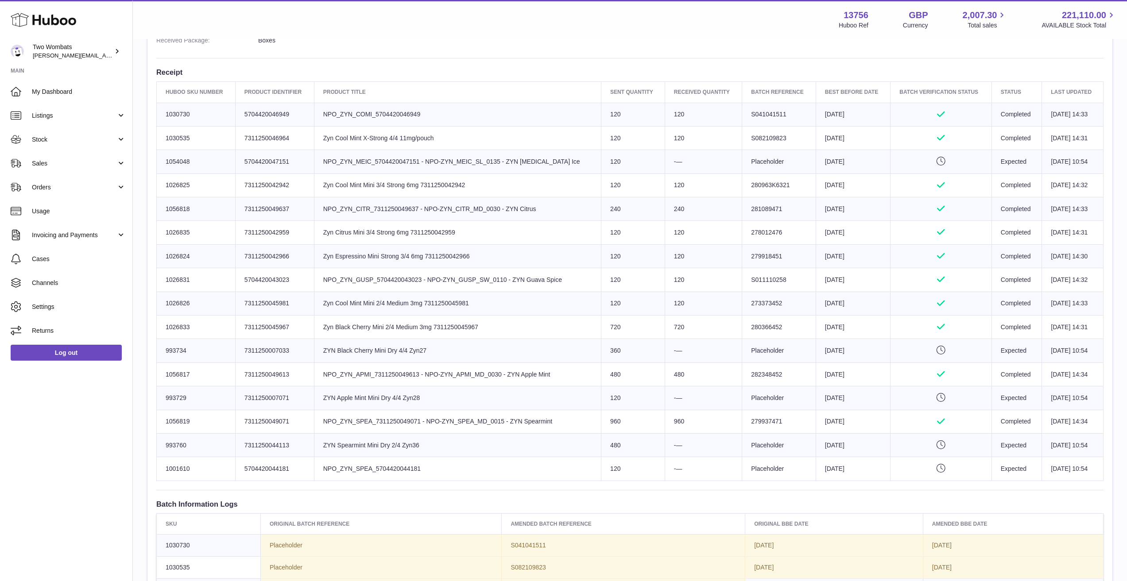
scroll to position [292, 0]
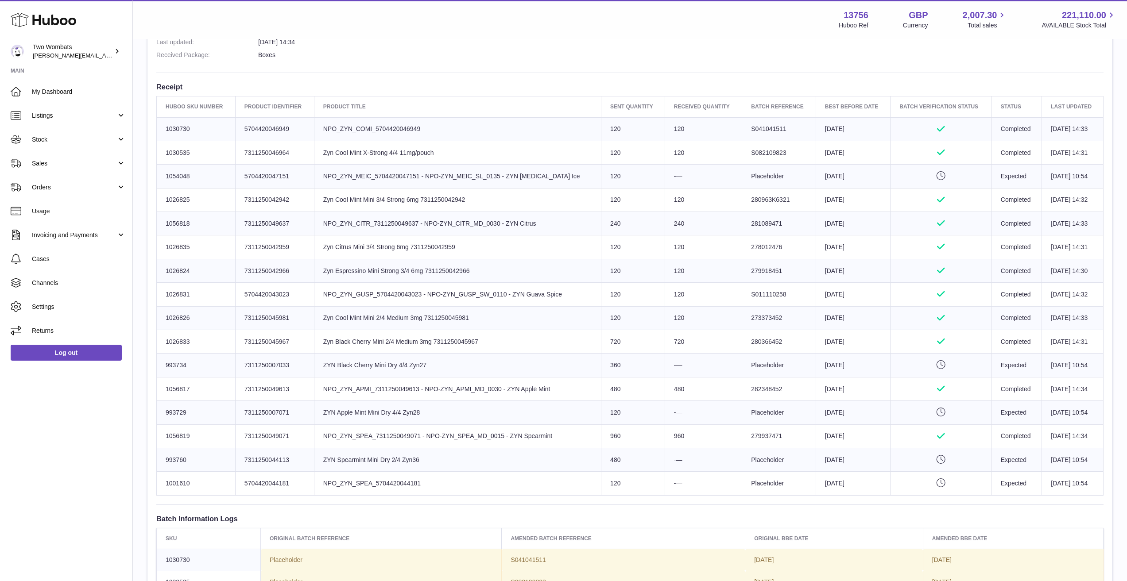
drag, startPoint x: 668, startPoint y: 371, endPoint x: 324, endPoint y: 363, distance: 344.5
click at [324, 363] on tr "Huboo SKU Number 993734 Client Identifier 7311250007033 Product title ZYN Black…" at bounding box center [630, 365] width 947 height 23
click at [324, 363] on td "Product title ZYN Black Cherry Mini Dry 4/4 Zyn27" at bounding box center [457, 365] width 287 height 23
drag, startPoint x: 372, startPoint y: 458, endPoint x: 495, endPoint y: 485, distance: 125.6
click at [495, 485] on tbody "Huboo SKU Number 1030730 Client Identifier 5704420046949 Product title NPO_ZYN_…" at bounding box center [630, 306] width 947 height 378
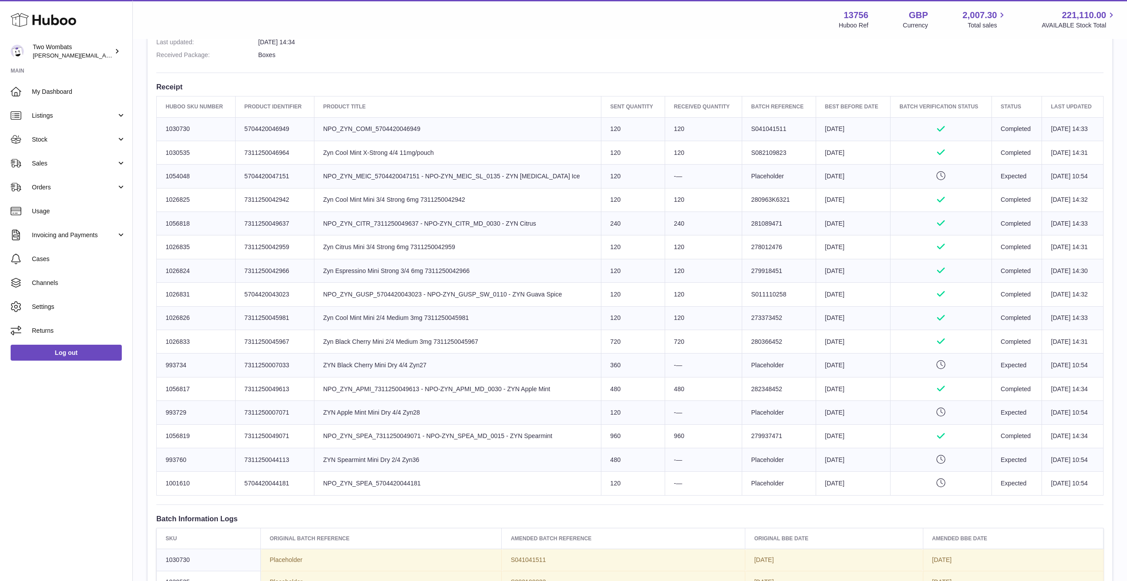
click at [495, 485] on td "Product title NPO_ZYN_SPEA_5704420044181" at bounding box center [457, 483] width 287 height 23
drag, startPoint x: 442, startPoint y: 482, endPoint x: 323, endPoint y: 459, distance: 121.2
click at [323, 459] on tbody "Huboo SKU Number 1030730 Client Identifier 5704420046949 Product title NPO_ZYN_…" at bounding box center [630, 306] width 947 height 378
click at [323, 459] on td "Product title ZYN Spearmint Mini Dry 2/4 Zyn36" at bounding box center [457, 459] width 287 height 23
drag, startPoint x: 323, startPoint y: 459, endPoint x: 467, endPoint y: 480, distance: 145.0
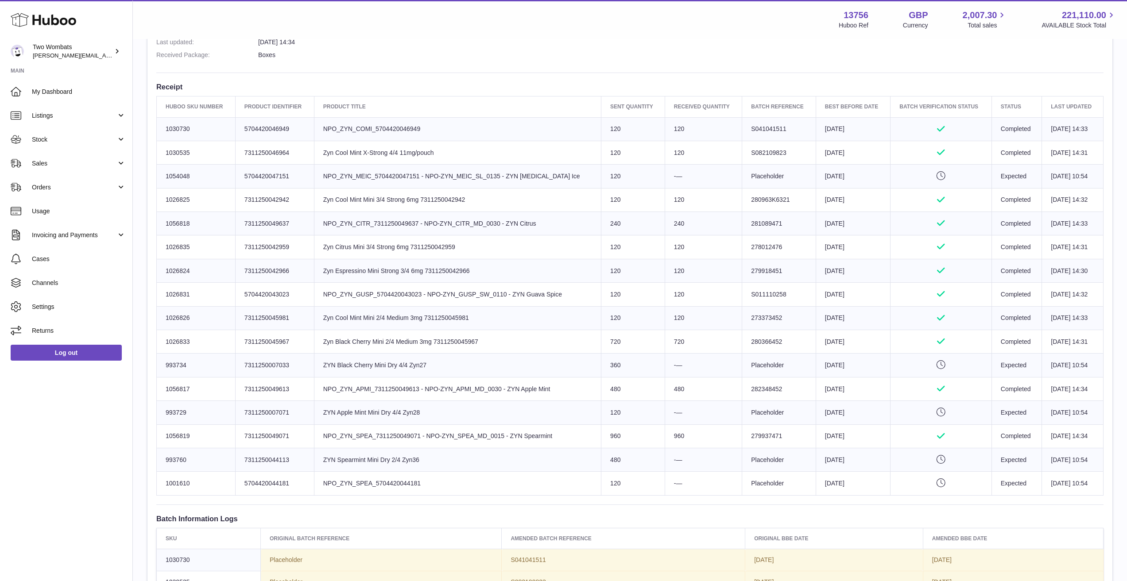
click at [467, 480] on tbody "Huboo SKU Number 1030730 Client Identifier 5704420046949 Product title NPO_ZYN_…" at bounding box center [630, 306] width 947 height 378
click at [467, 480] on td "Product title NPO_ZYN_SPEA_5704420044181" at bounding box center [457, 483] width 287 height 23
drag, startPoint x: 413, startPoint y: 482, endPoint x: 311, endPoint y: 463, distance: 103.2
click at [311, 463] on tbody "Huboo SKU Number 1030730 Client Identifier 5704420046949 Product title NPO_ZYN_…" at bounding box center [630, 306] width 947 height 378
click at [311, 463] on td "Client Identifier 7311250044113" at bounding box center [274, 459] width 79 height 23
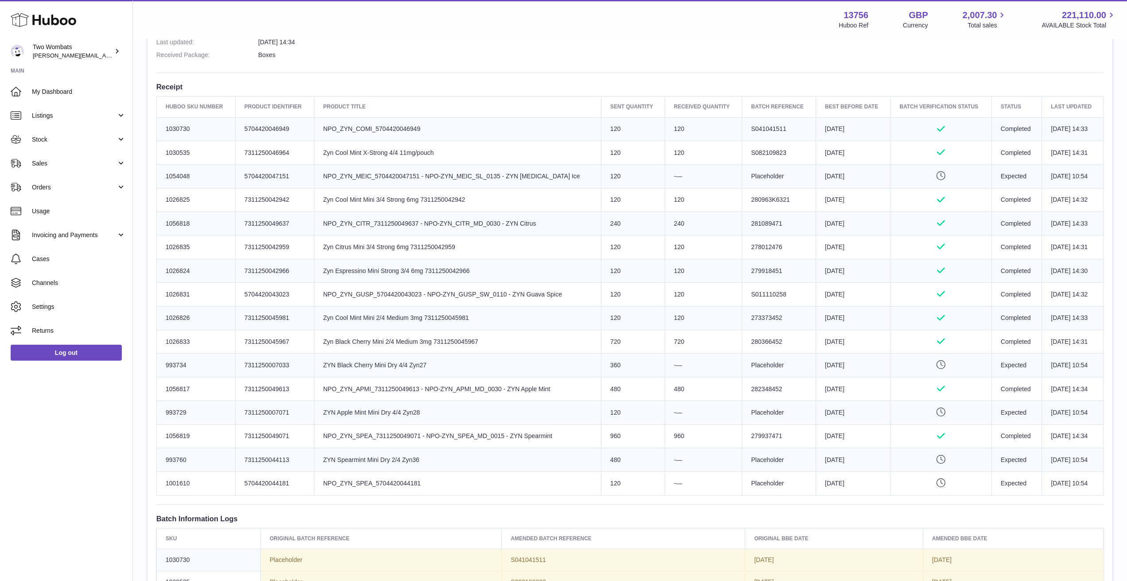
drag, startPoint x: 464, startPoint y: 355, endPoint x: 293, endPoint y: 352, distance: 170.5
click at [293, 352] on tbody "Huboo SKU Number 1030730 Client Identifier 5704420046949 Product title NPO_ZYN_…" at bounding box center [630, 306] width 947 height 378
click at [293, 352] on td "Client Identifier 7311250045967" at bounding box center [274, 341] width 79 height 23
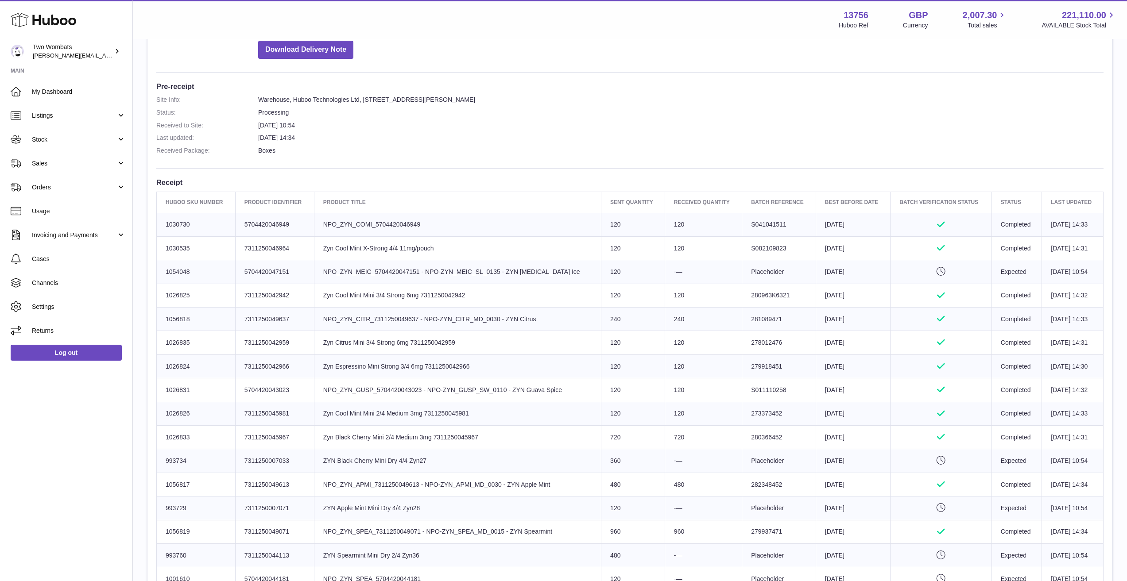
scroll to position [266, 0]
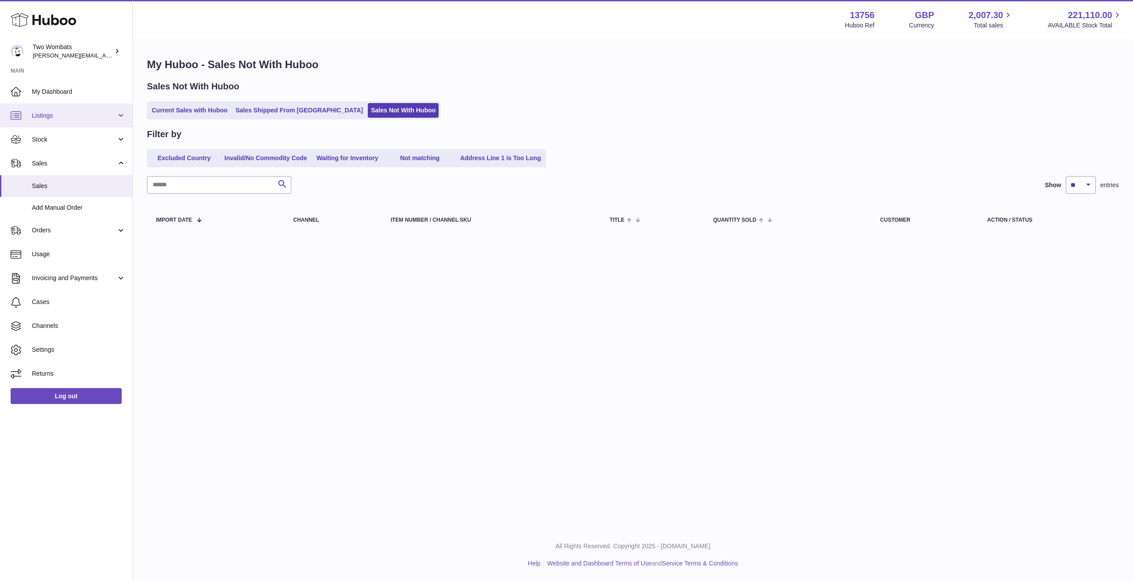
click at [85, 127] on link "Listings" at bounding box center [66, 116] width 132 height 24
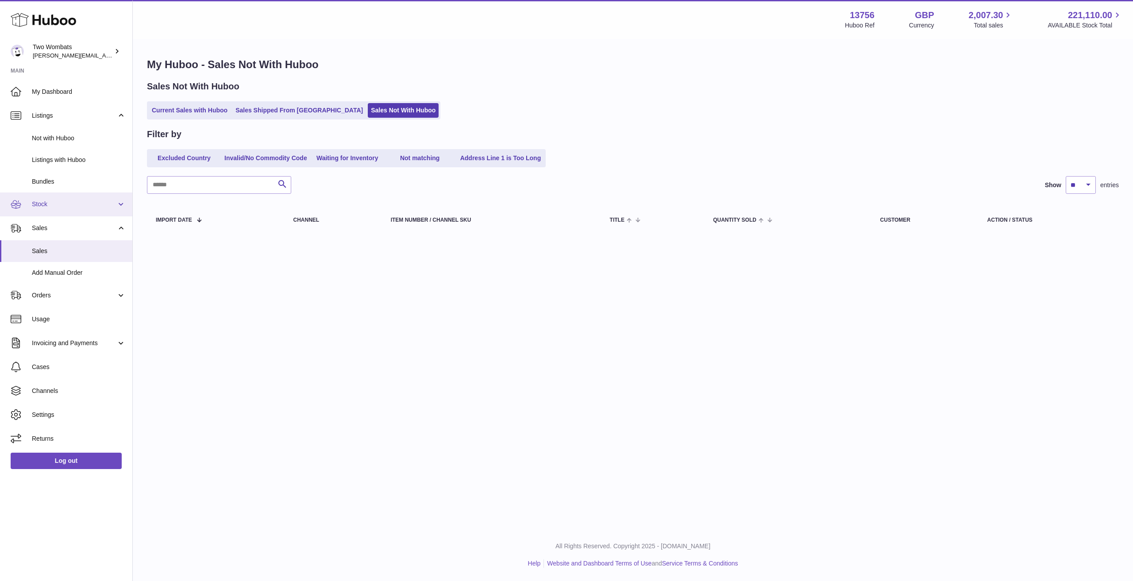
click at [67, 204] on span "Stock" at bounding box center [74, 204] width 85 height 8
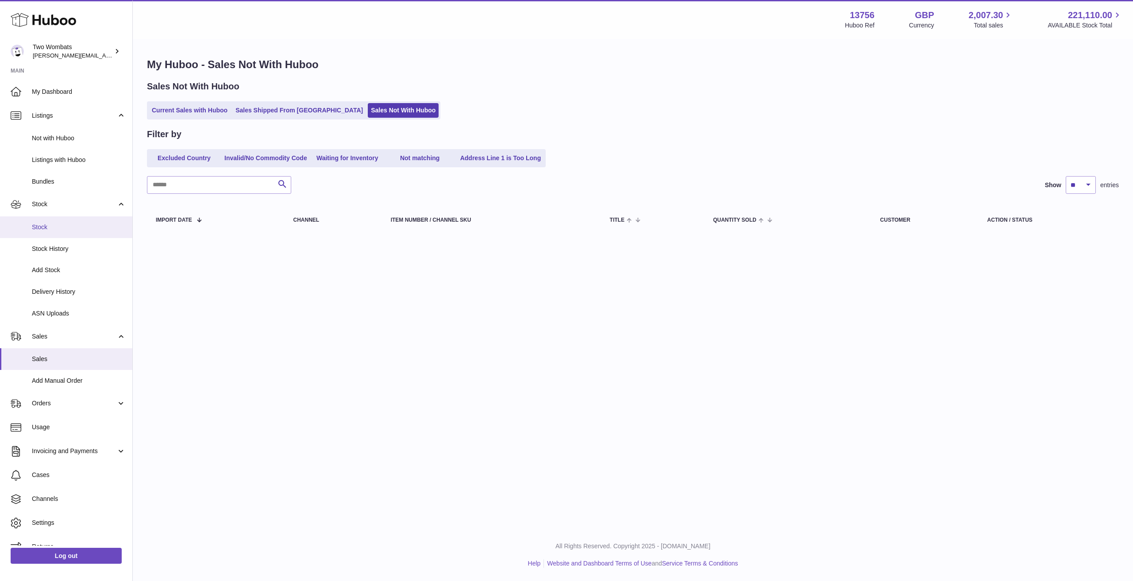
click at [67, 228] on span "Stock" at bounding box center [79, 227] width 94 height 8
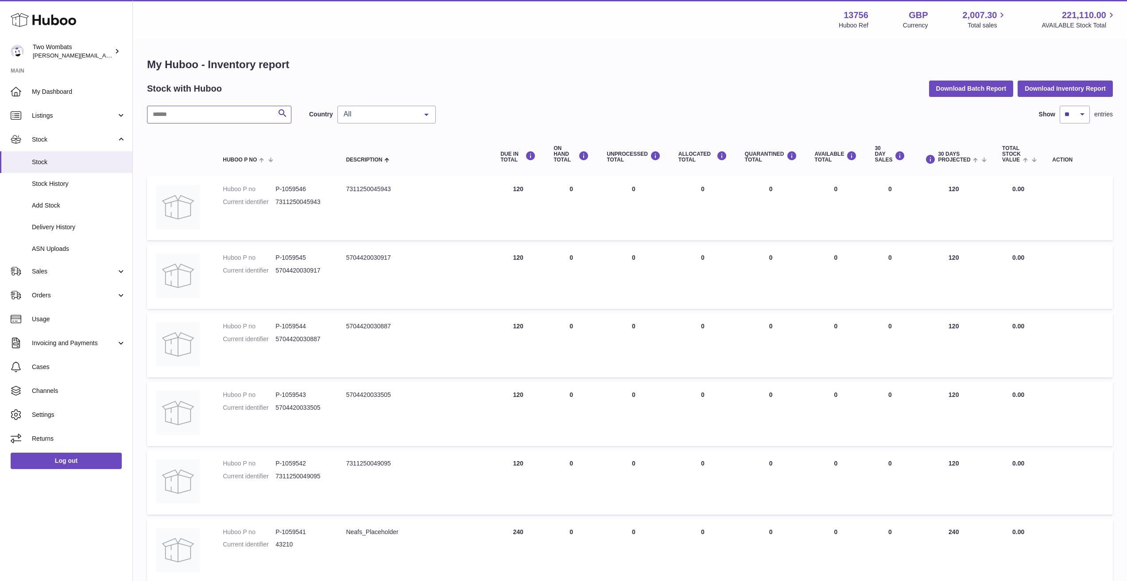
click at [220, 114] on input "text" at bounding box center [219, 115] width 144 height 18
type input "****"
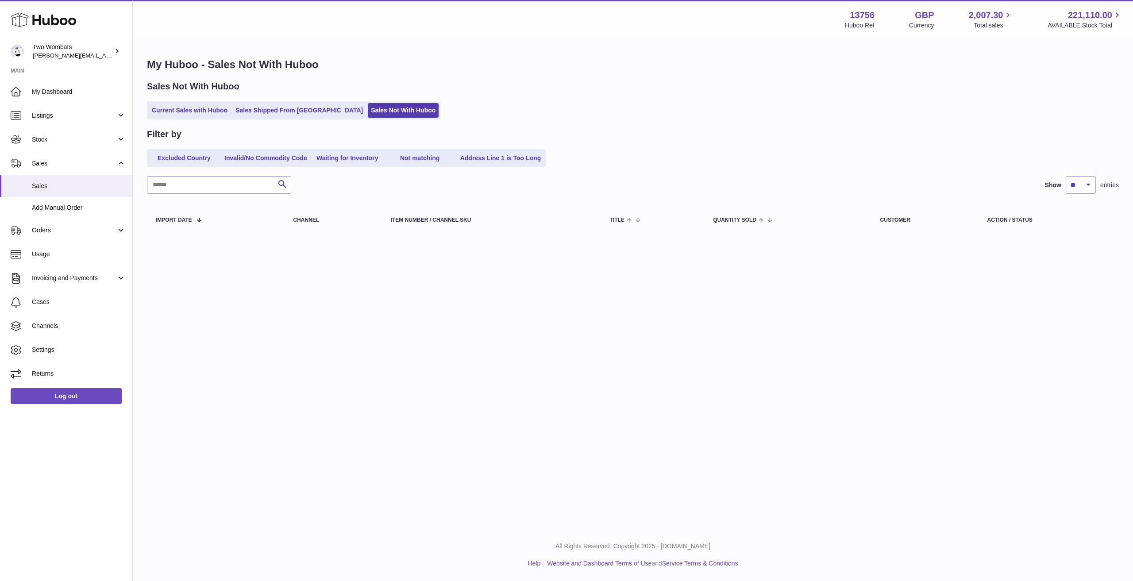
click at [353, 100] on div "Sales Not With Huboo Current Sales with Huboo Sales Shipped From Huboo Sales No…" at bounding box center [633, 100] width 972 height 39
click at [368, 113] on link "Sales Not With Huboo" at bounding box center [403, 110] width 71 height 15
